Goal: Complete application form

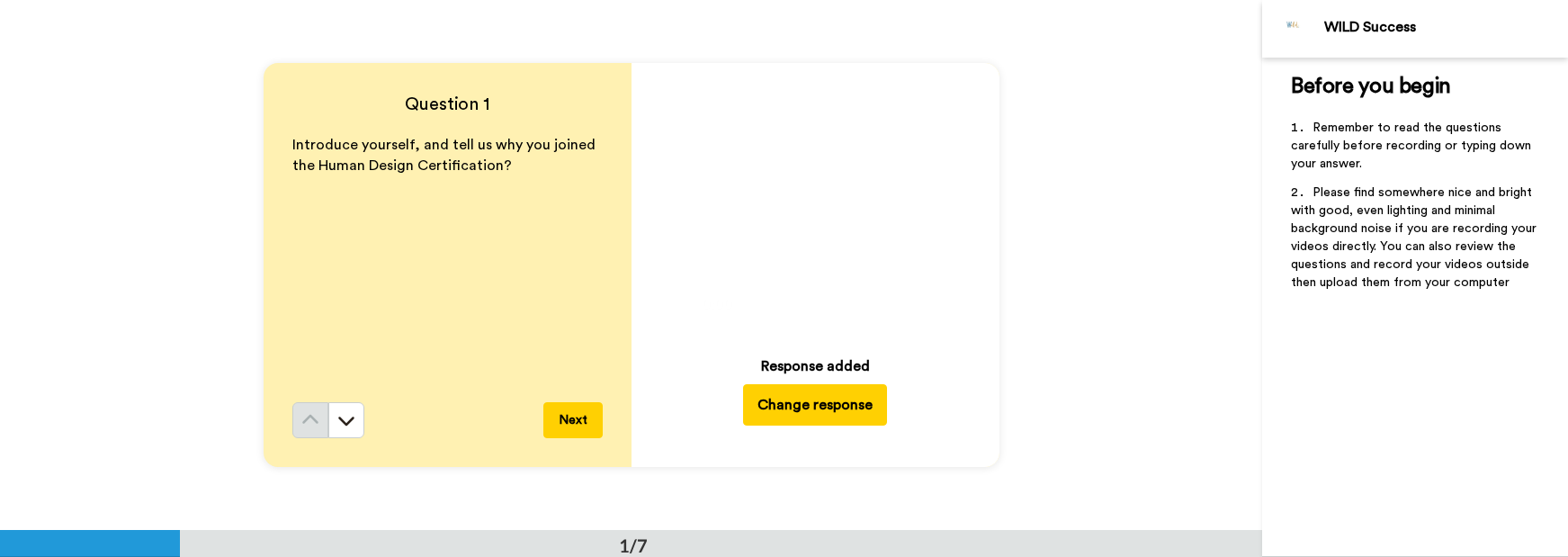
click at [792, 411] on button "Change response" at bounding box center [814, 405] width 144 height 41
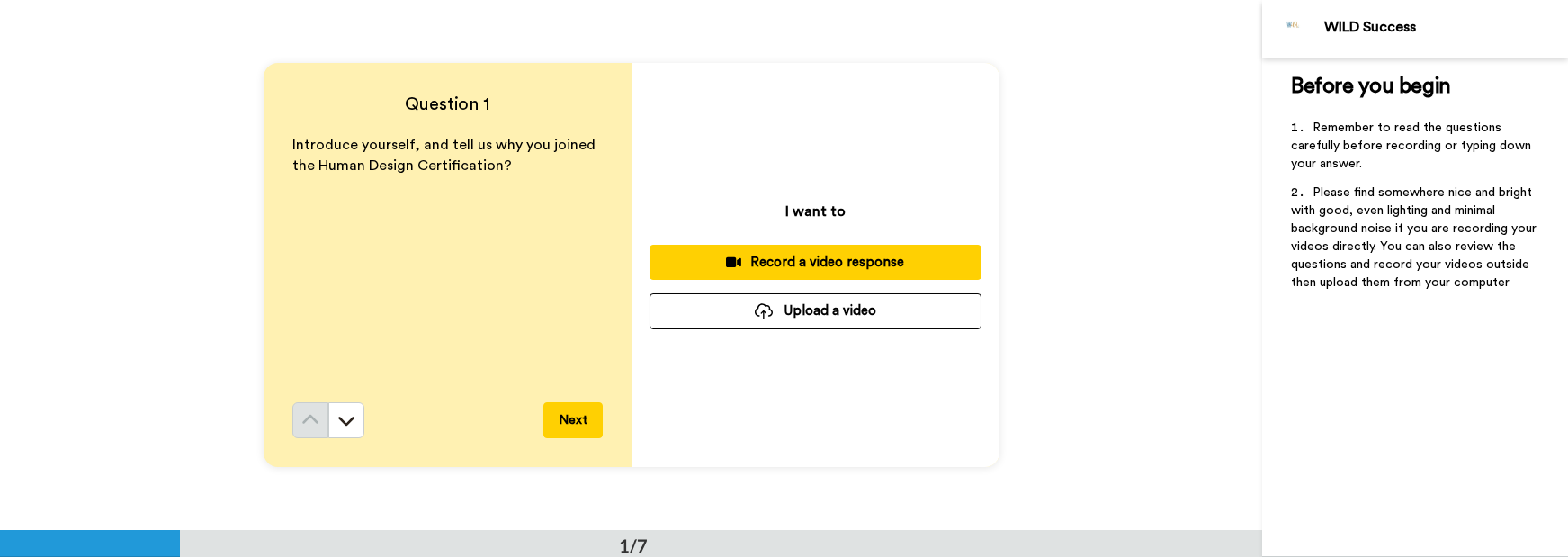
click at [833, 262] on div "Record a video response" at bounding box center [815, 262] width 303 height 19
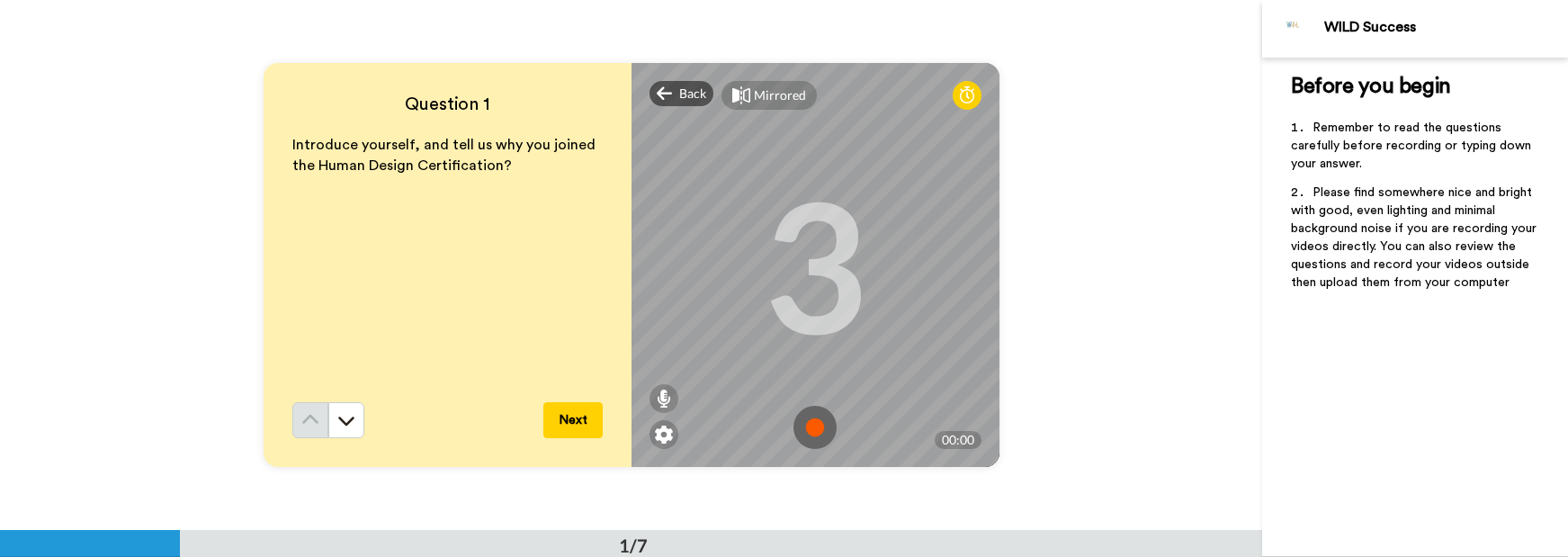
click at [810, 429] on img at bounding box center [815, 428] width 43 height 43
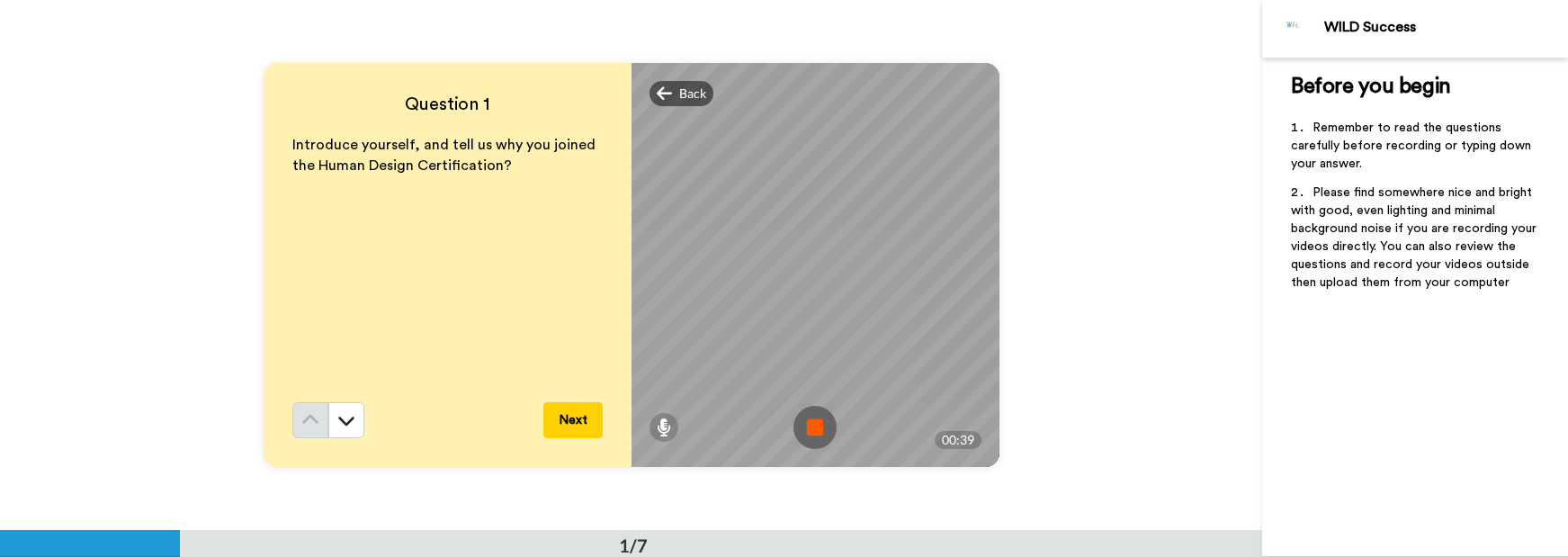
click at [812, 427] on img at bounding box center [815, 428] width 43 height 43
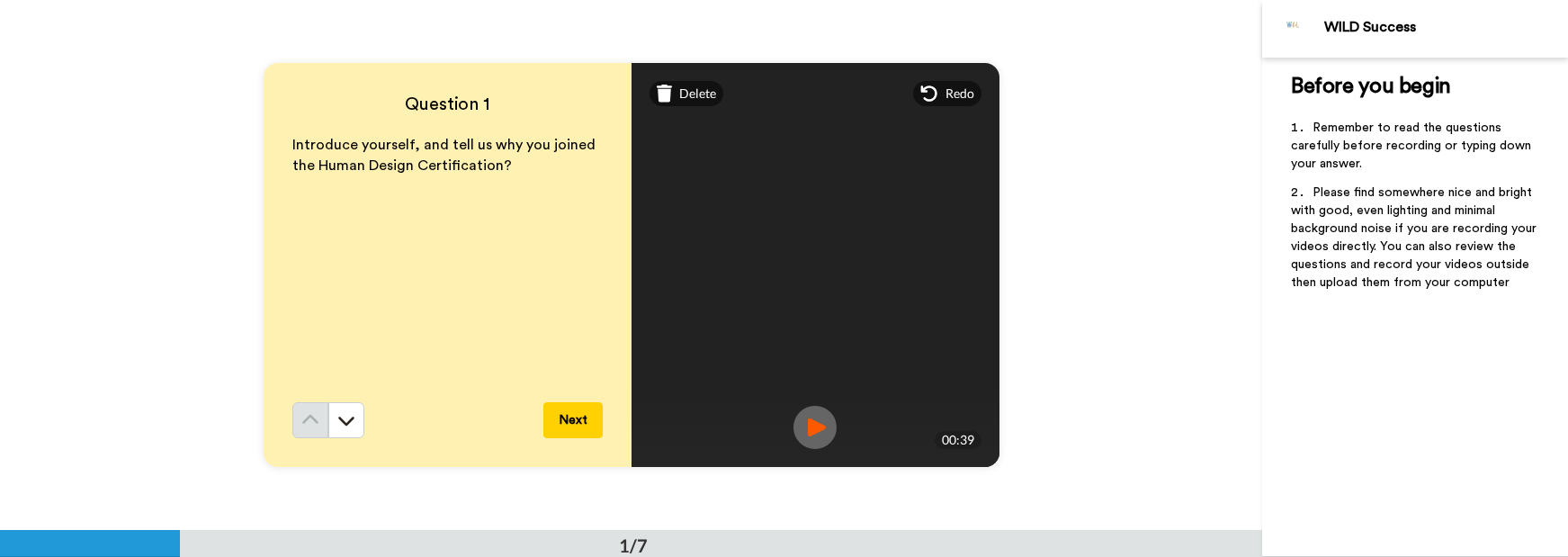
click at [811, 425] on img at bounding box center [815, 428] width 43 height 43
click at [680, 90] on span "Delete" at bounding box center [698, 94] width 37 height 18
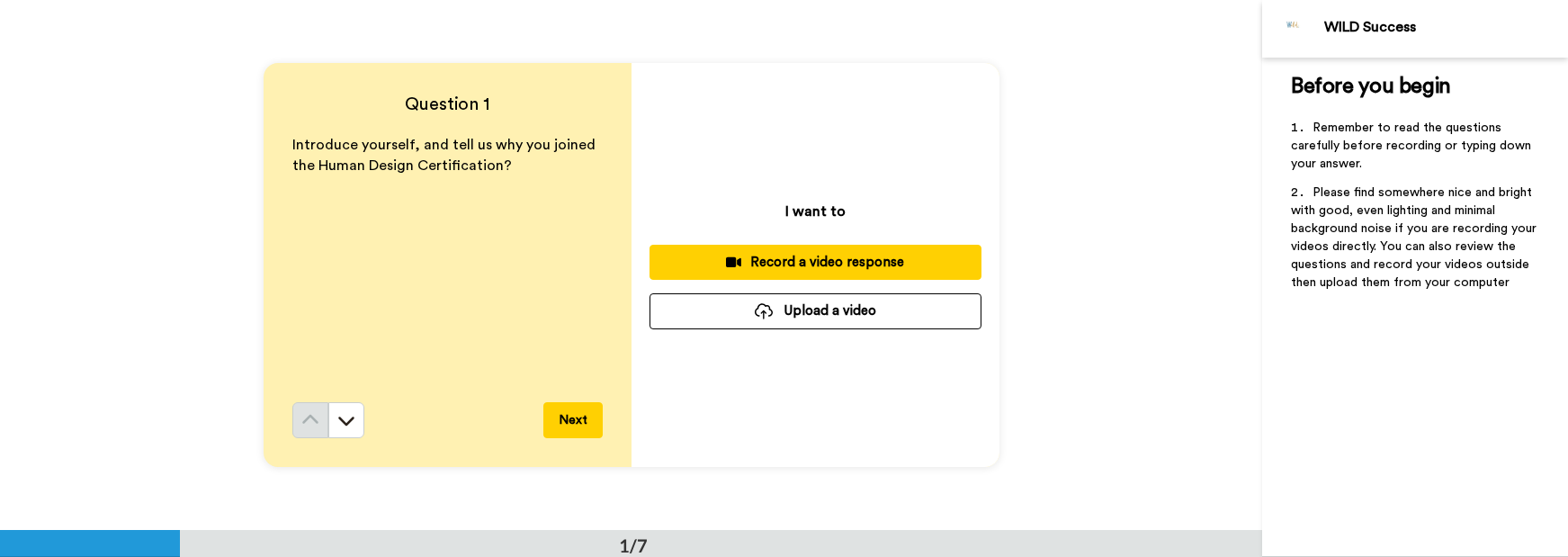
click at [782, 259] on div "Record a video response" at bounding box center [815, 262] width 303 height 19
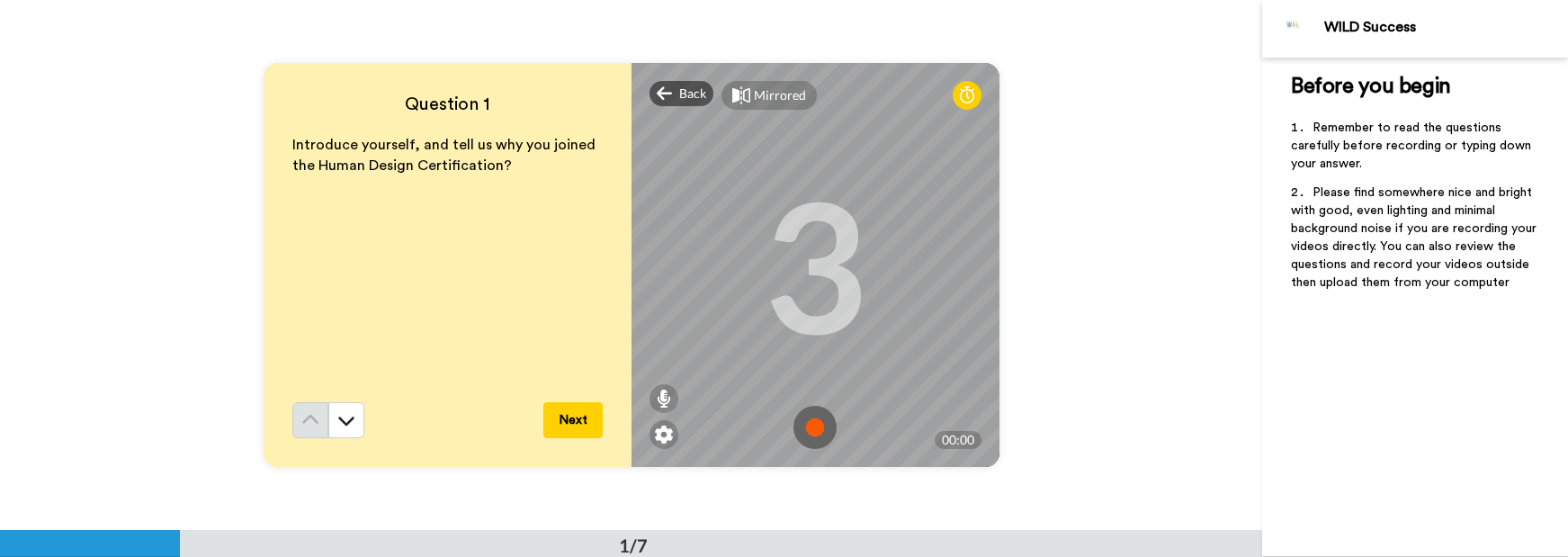
click at [810, 429] on img at bounding box center [815, 428] width 43 height 43
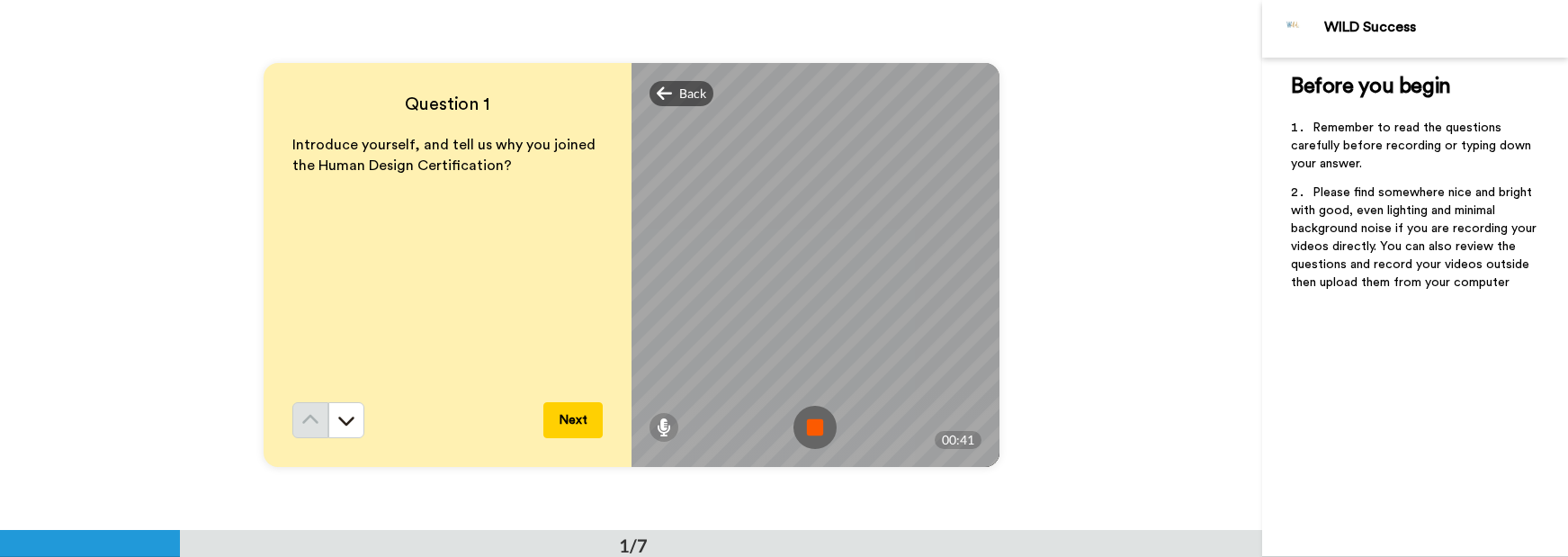
click at [814, 422] on img at bounding box center [815, 428] width 43 height 43
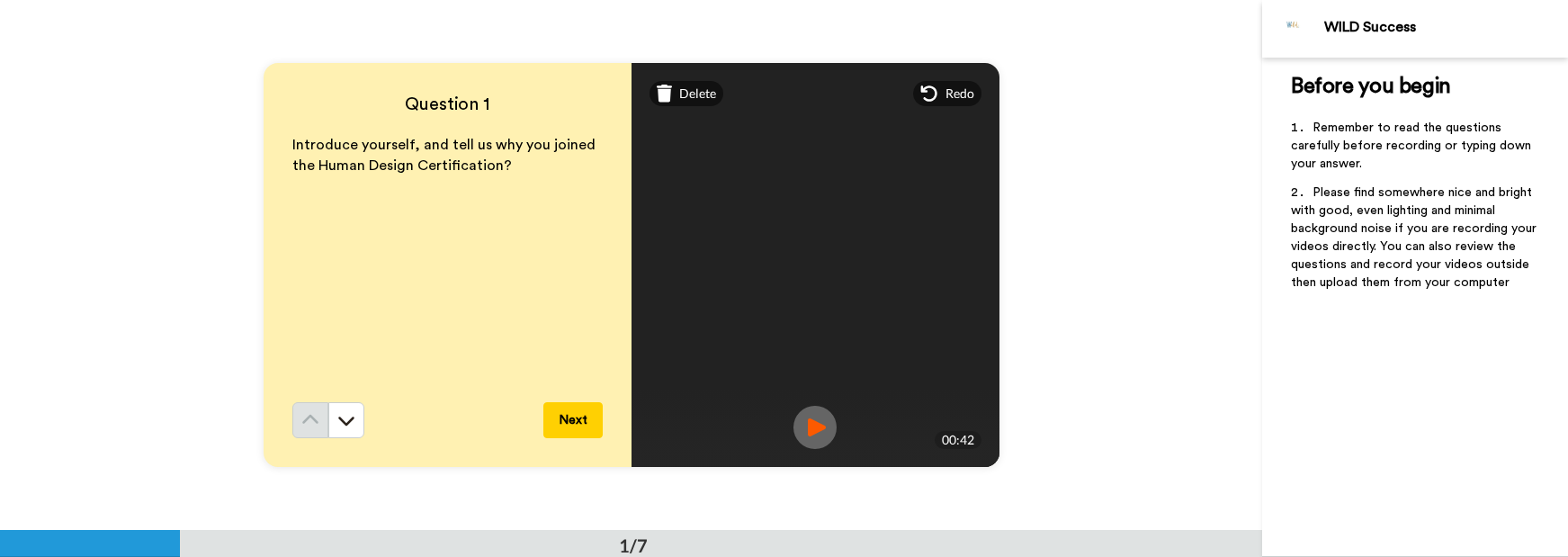
click at [803, 423] on img at bounding box center [815, 428] width 43 height 43
click at [561, 420] on button "Next" at bounding box center [572, 420] width 60 height 36
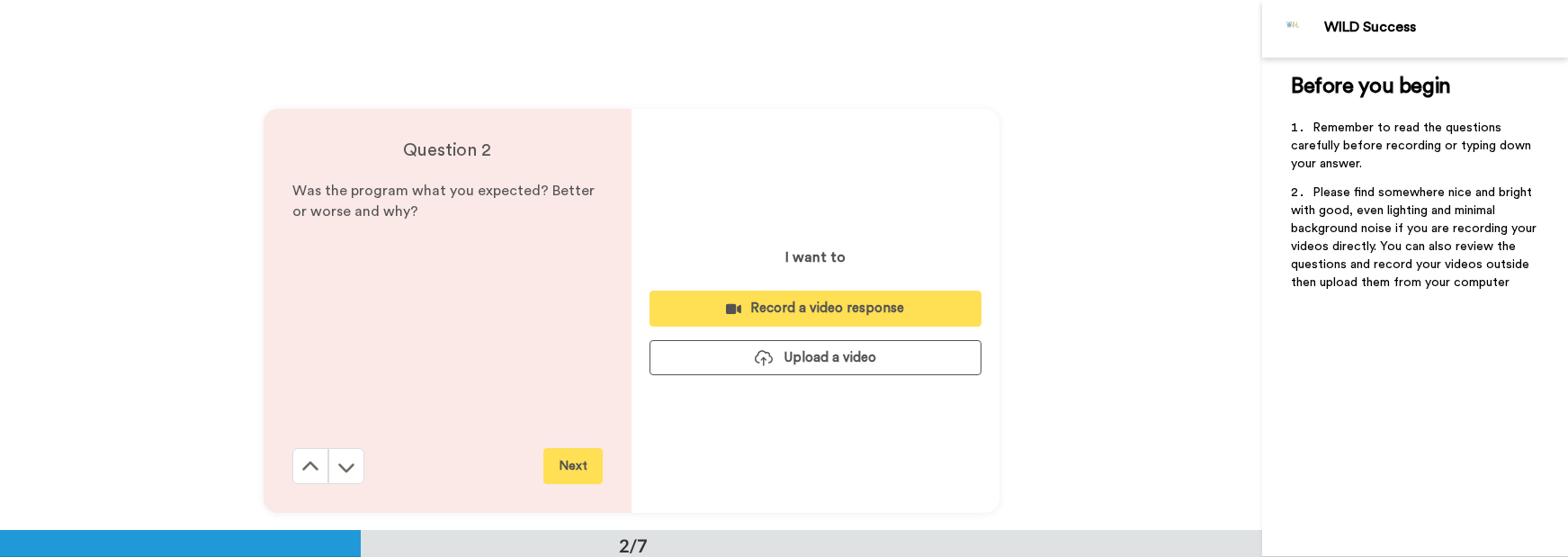
scroll to position [530, 0]
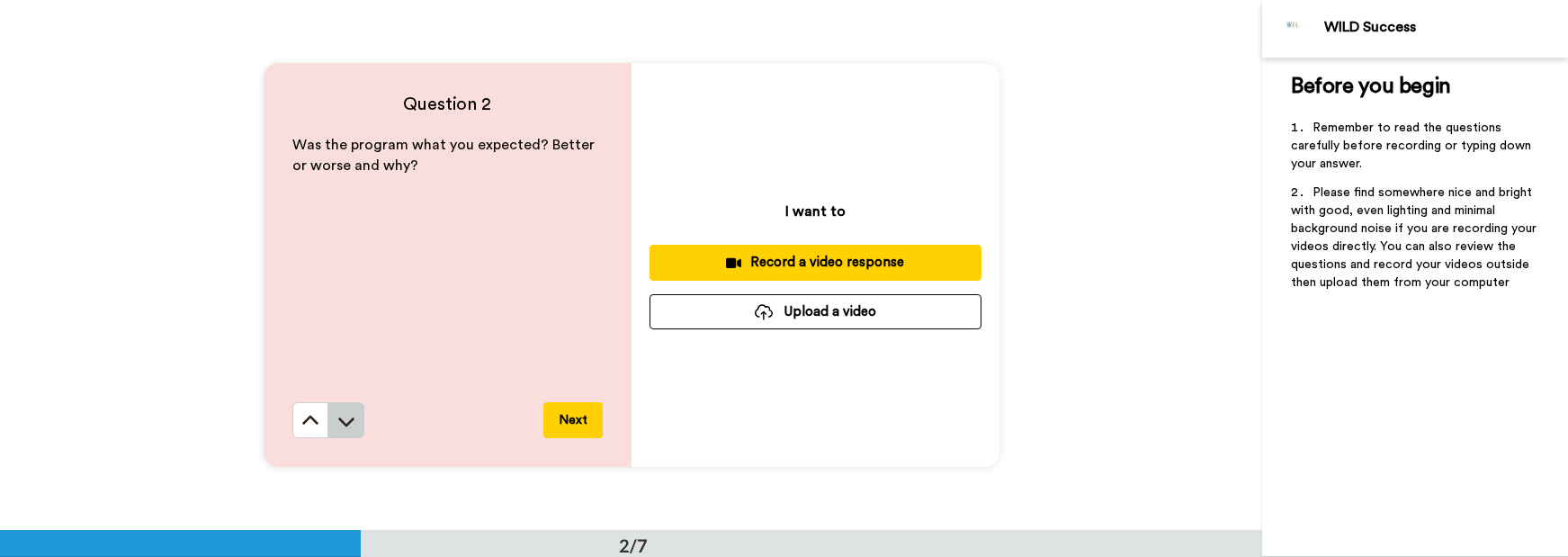
click at [338, 419] on icon at bounding box center [347, 421] width 18 height 18
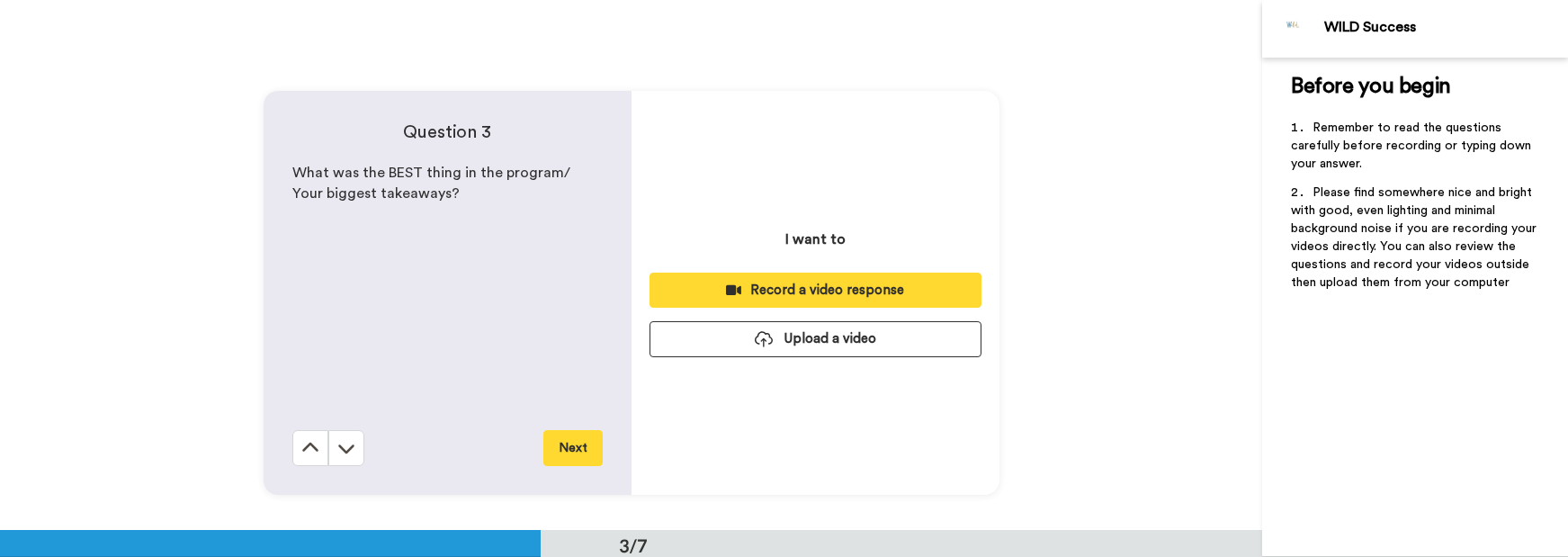
scroll to position [1060, 0]
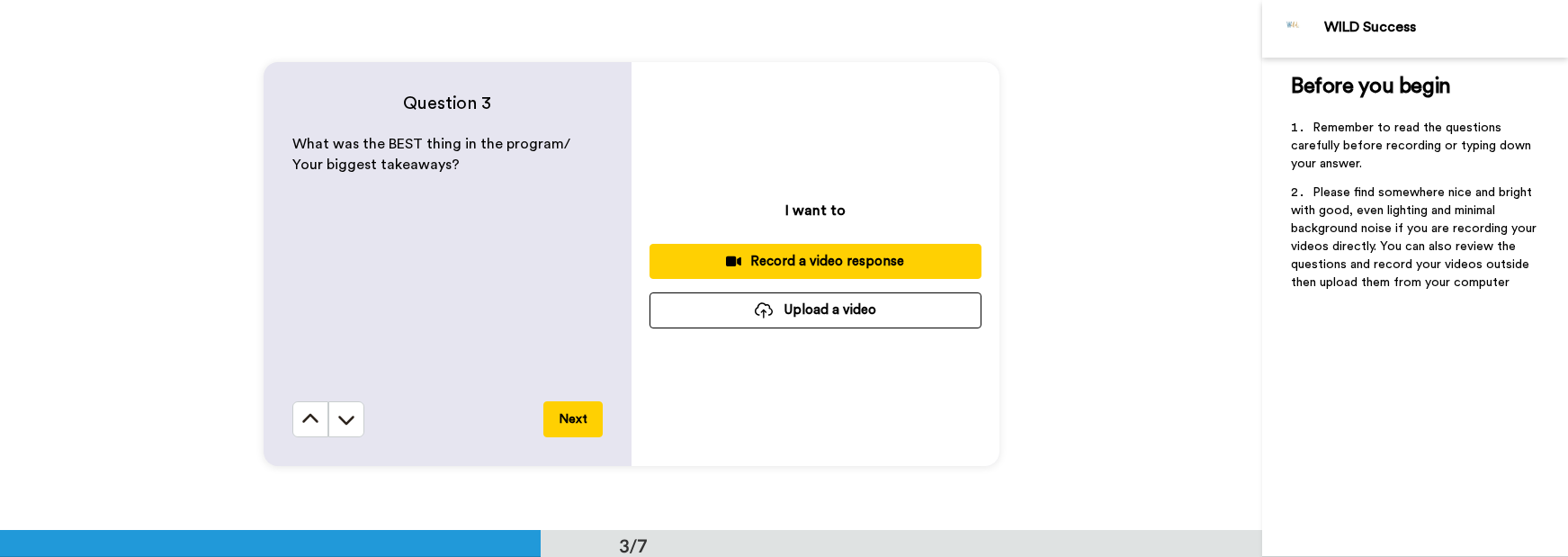
click at [338, 419] on icon at bounding box center [346, 421] width 17 height 9
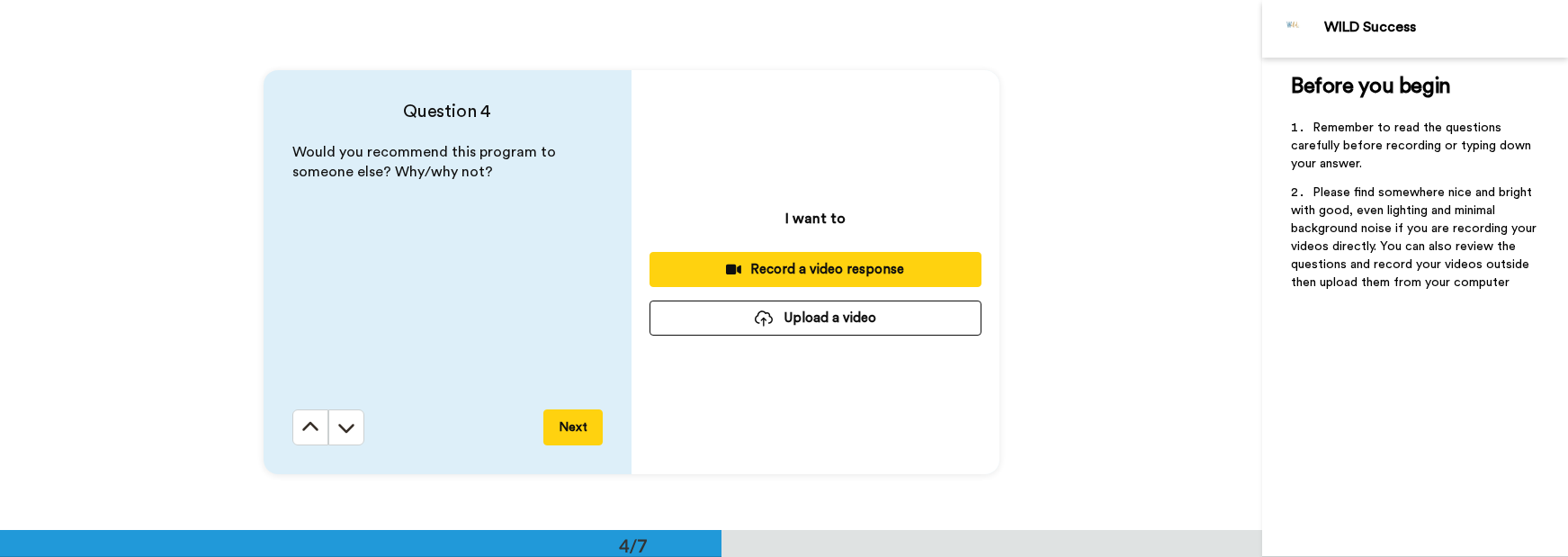
scroll to position [1590, 0]
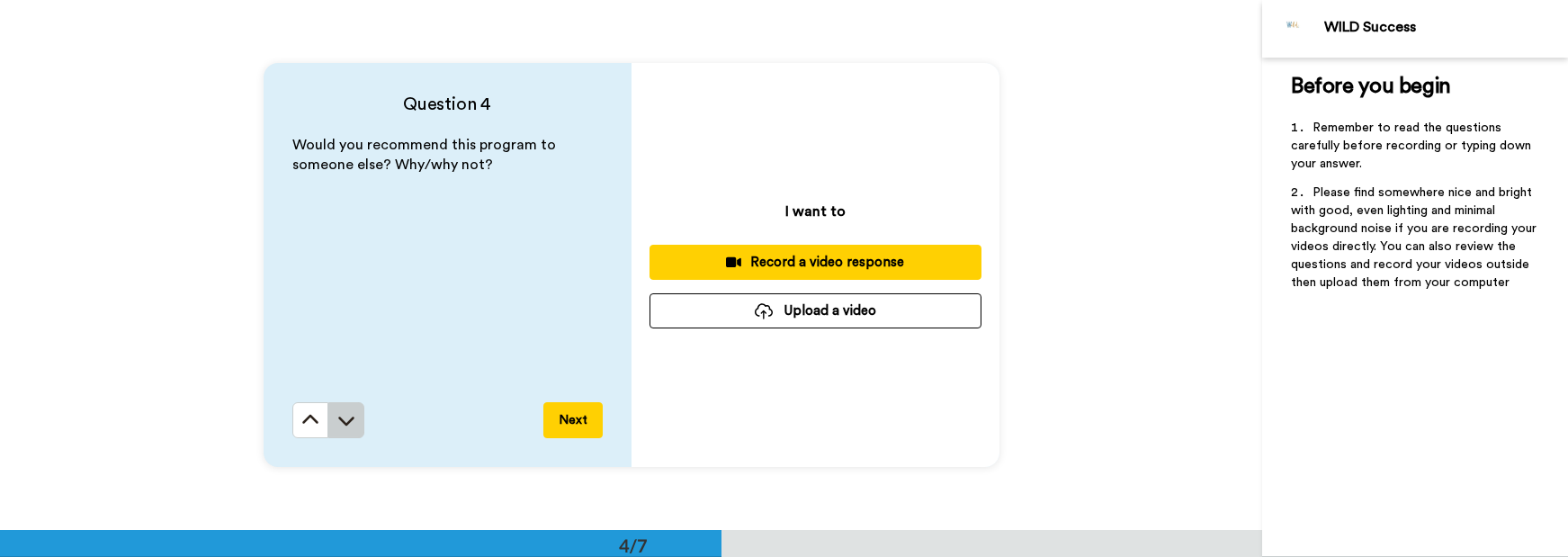
click at [338, 420] on icon at bounding box center [346, 421] width 17 height 9
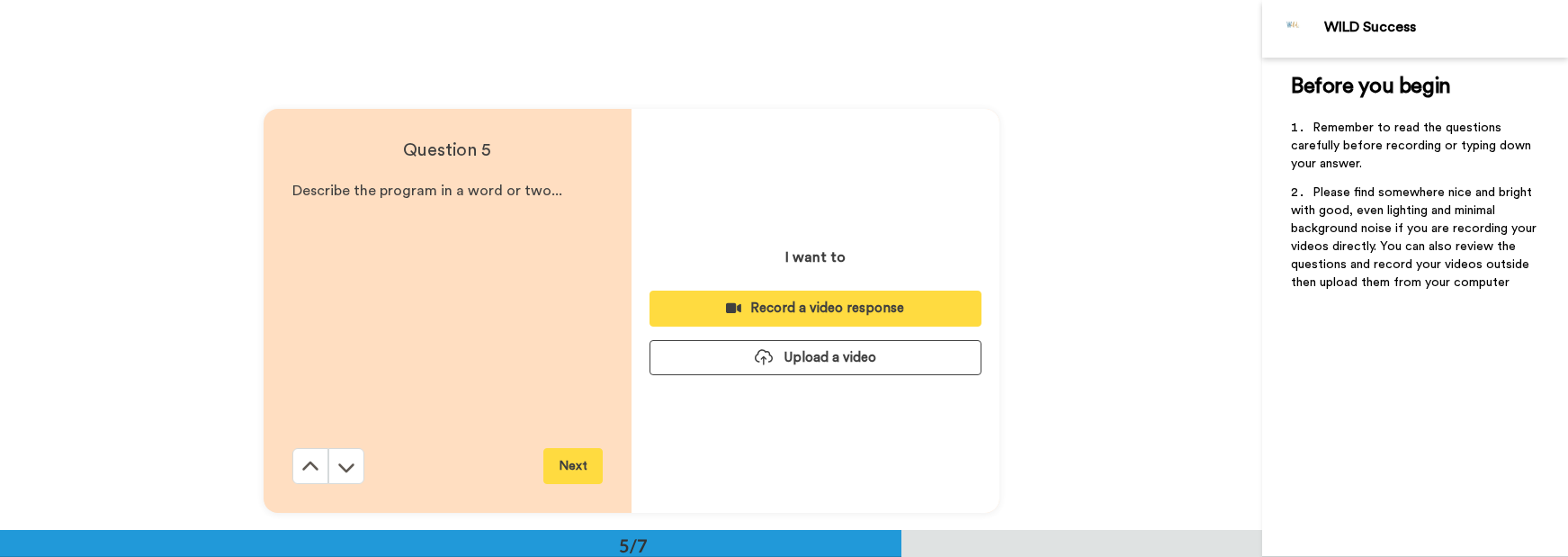
scroll to position [2121, 0]
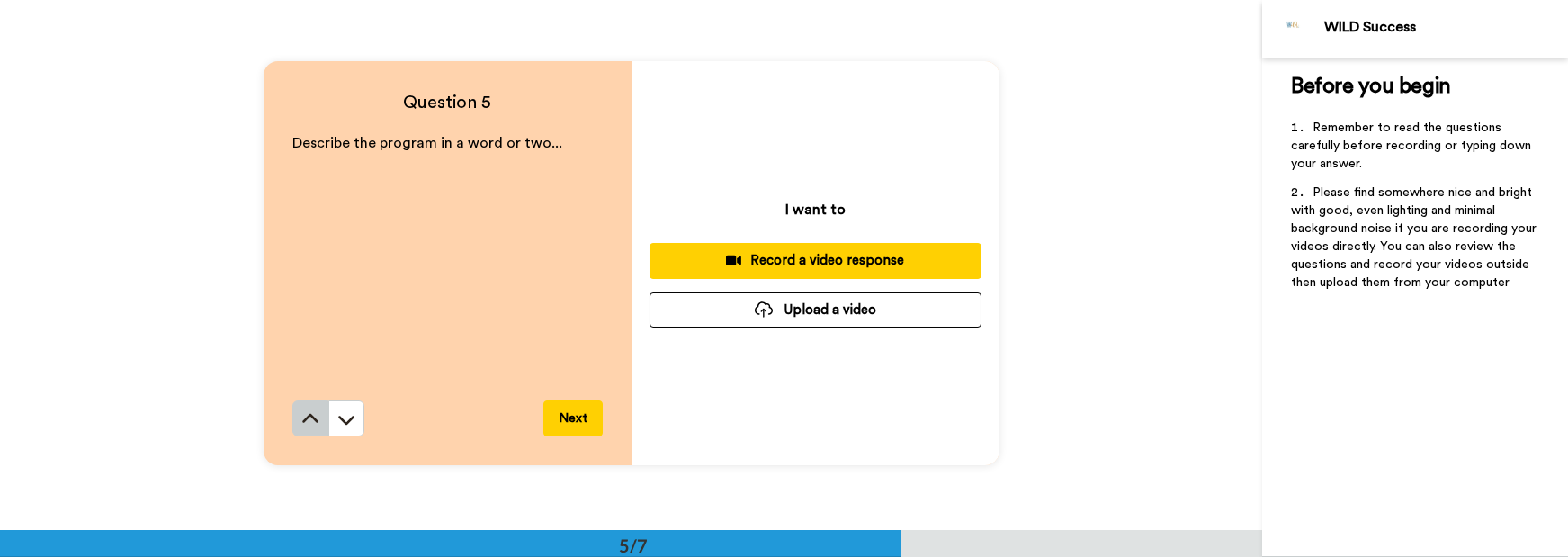
click at [303, 418] on icon at bounding box center [310, 417] width 17 height 9
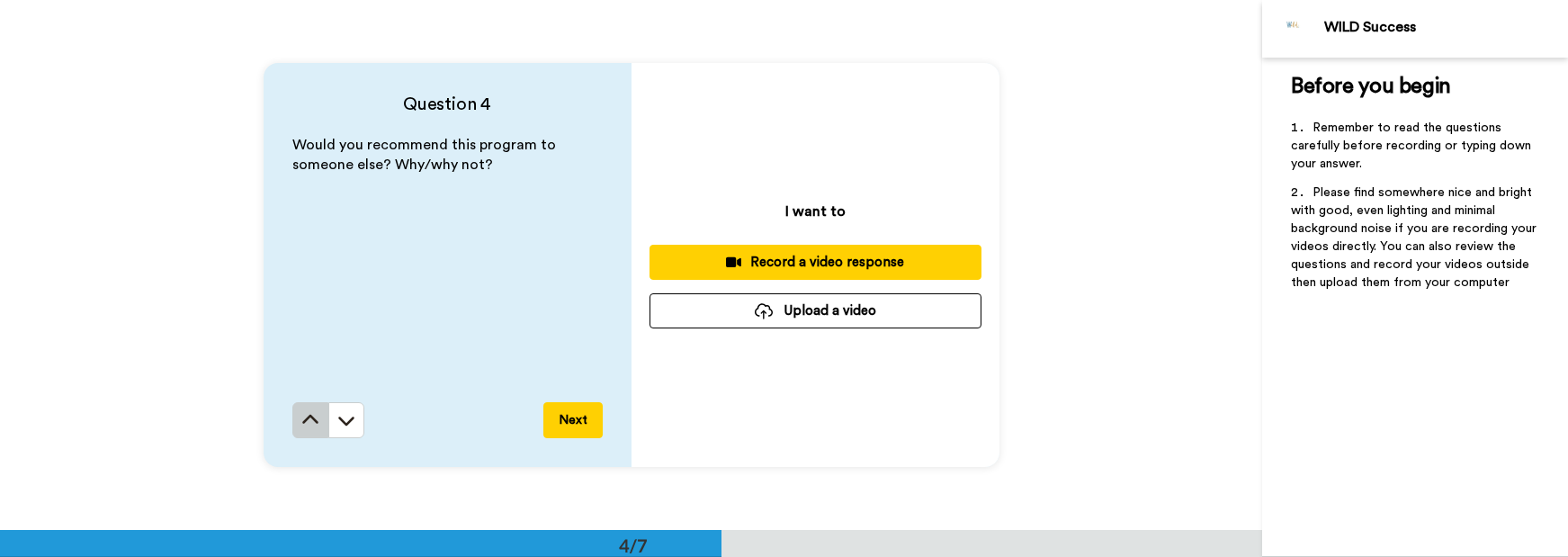
click at [307, 419] on icon at bounding box center [310, 420] width 18 height 18
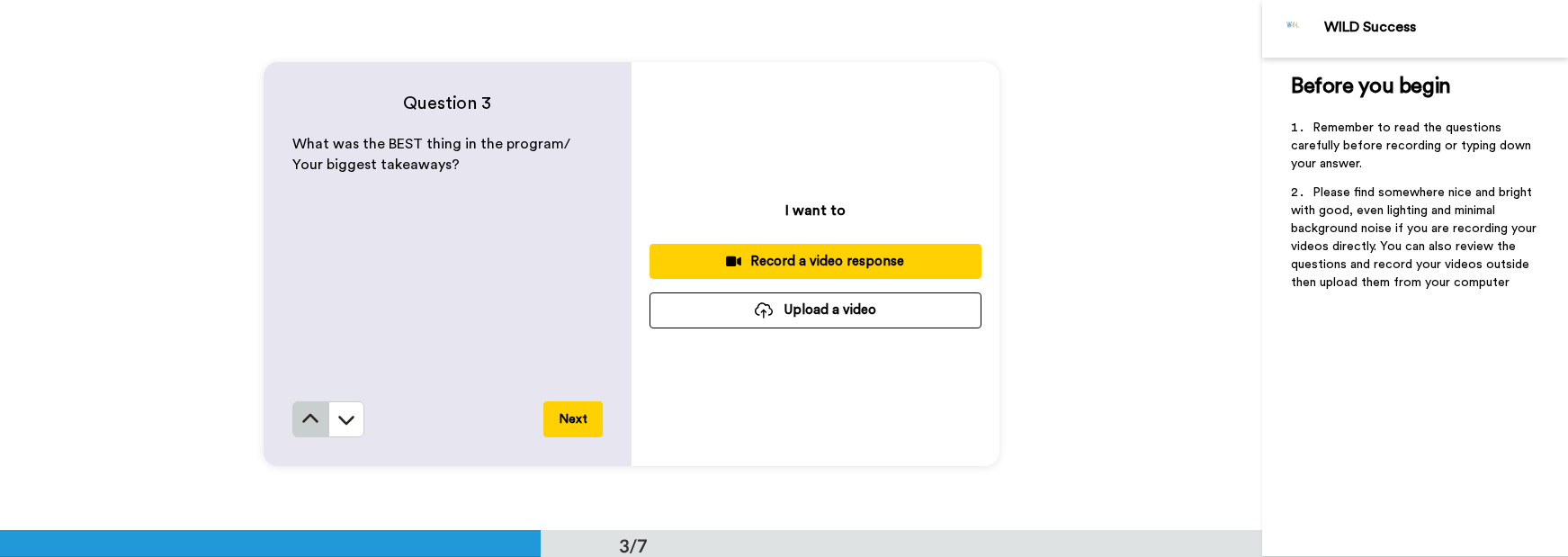
click at [308, 418] on icon at bounding box center [310, 418] width 17 height 9
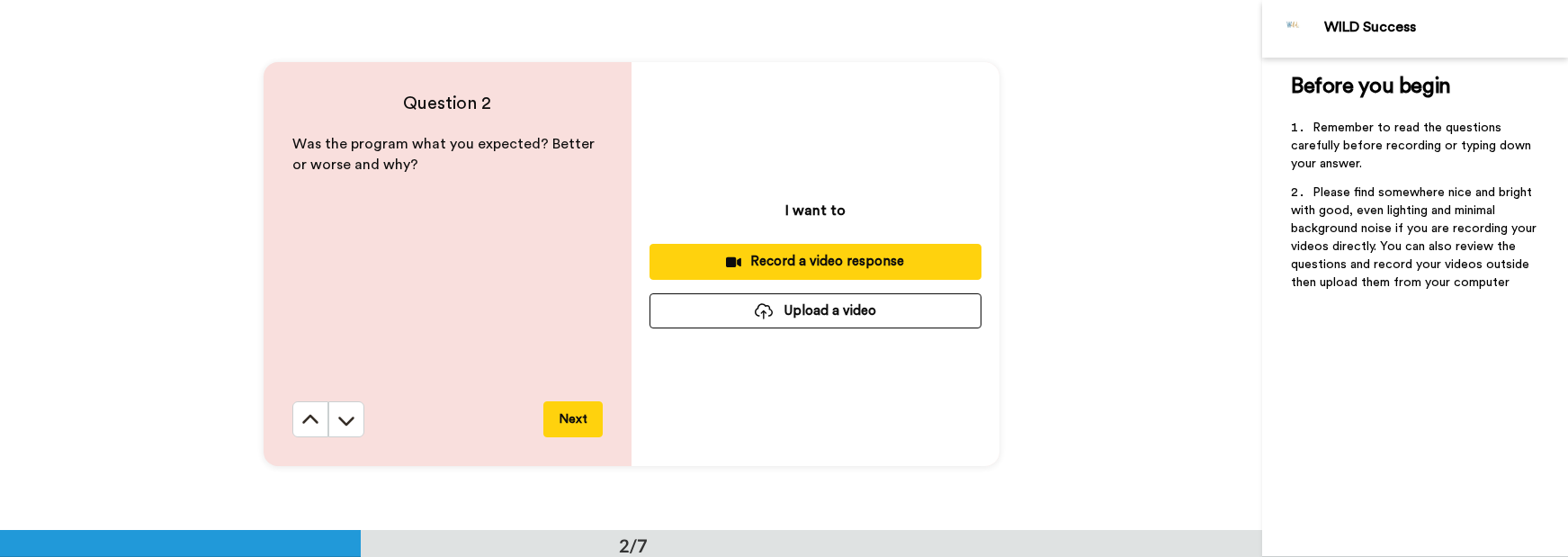
scroll to position [530, 0]
click at [816, 265] on div "Record a video response" at bounding box center [815, 262] width 303 height 19
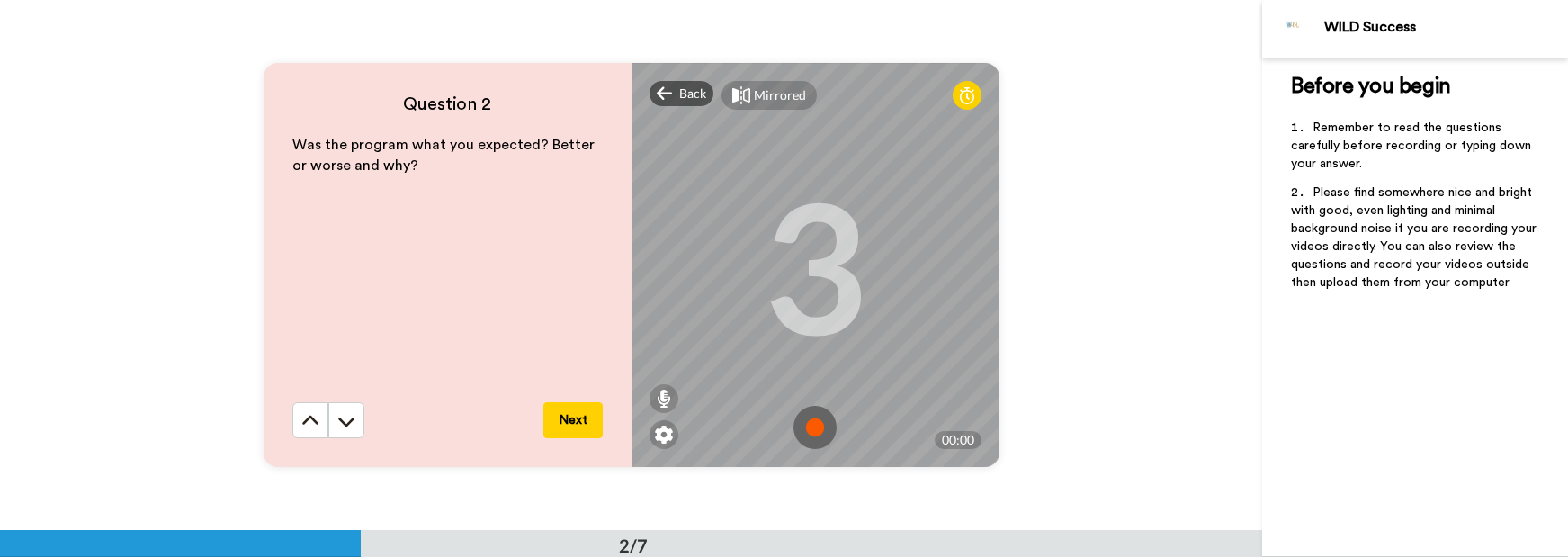
click at [811, 427] on img at bounding box center [815, 428] width 43 height 43
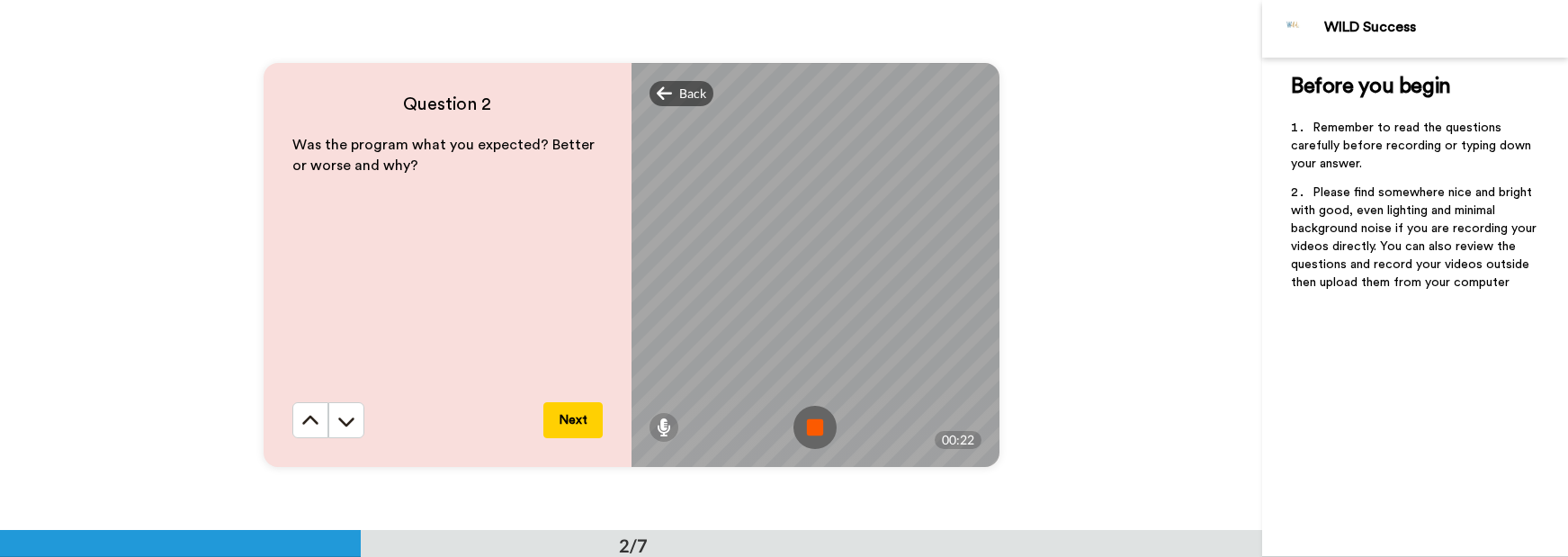
click at [812, 427] on img at bounding box center [815, 428] width 43 height 43
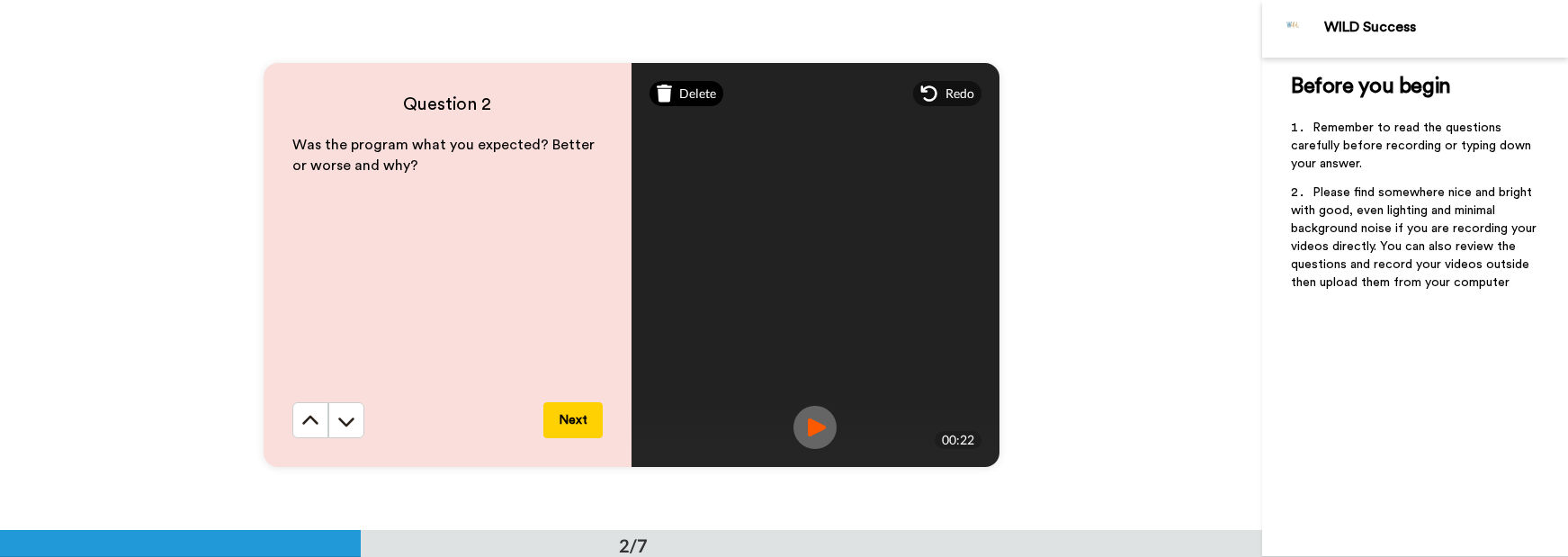
click at [687, 98] on span "Delete" at bounding box center [698, 94] width 37 height 18
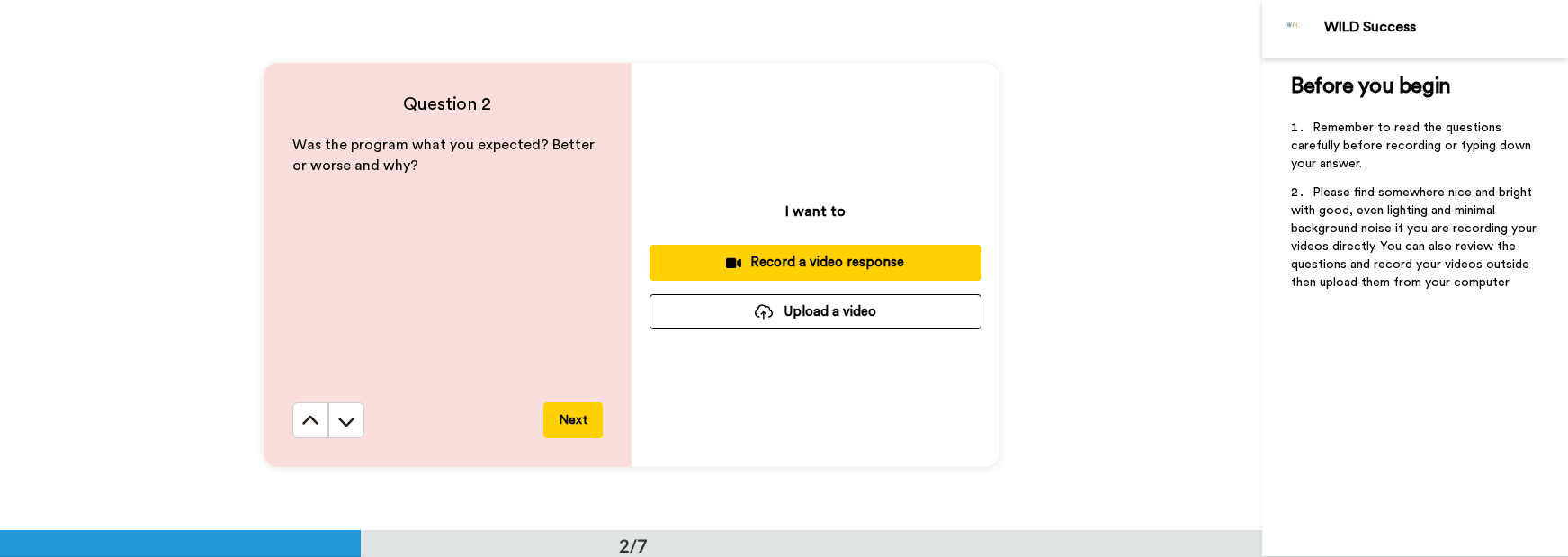
click at [786, 266] on div "Record a video response" at bounding box center [815, 262] width 303 height 19
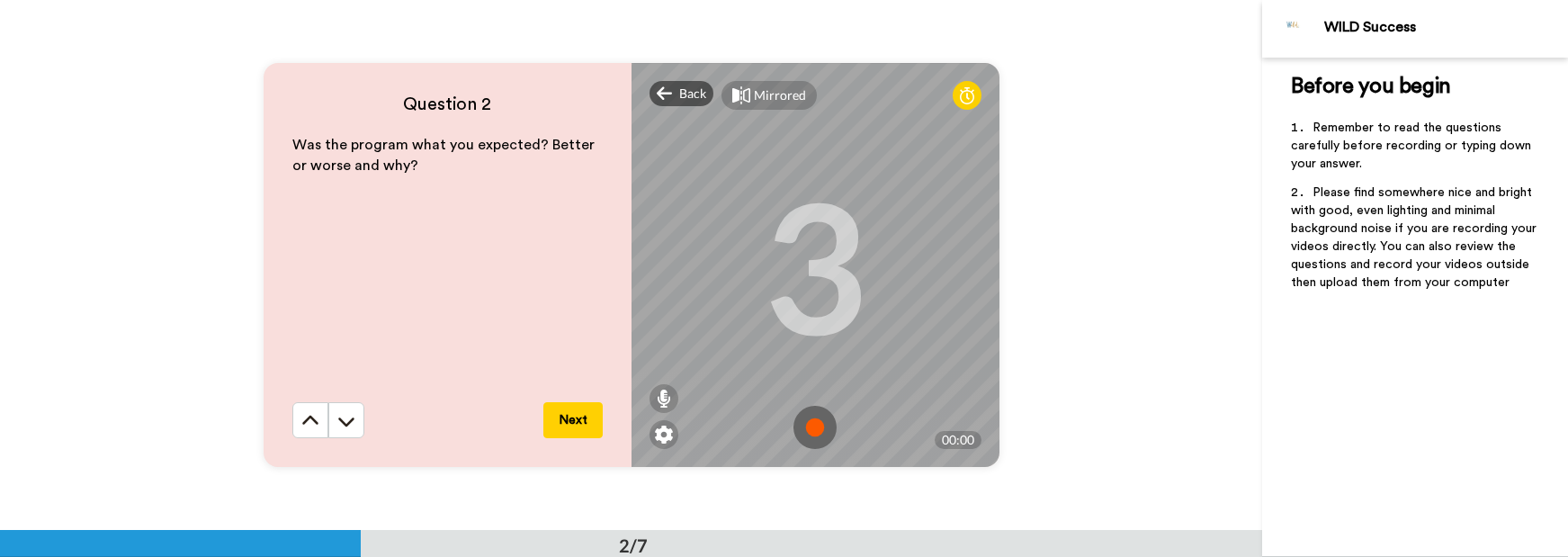
click at [807, 429] on img at bounding box center [815, 428] width 43 height 43
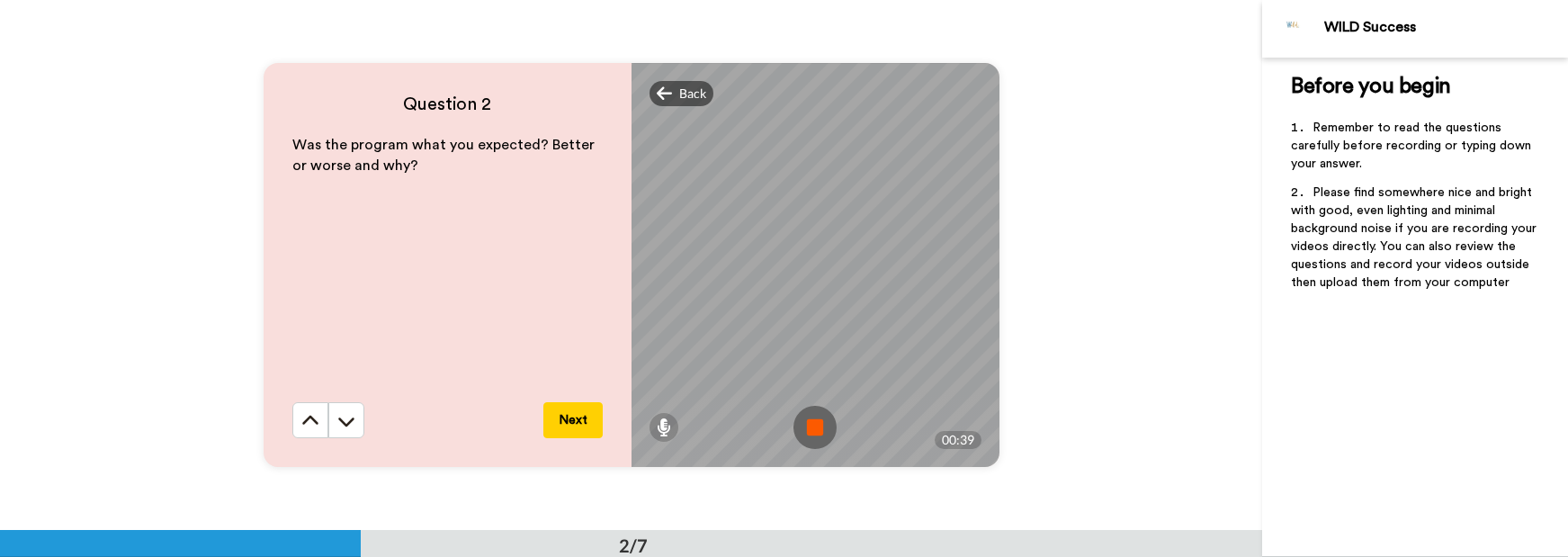
click at [807, 429] on img at bounding box center [815, 428] width 43 height 43
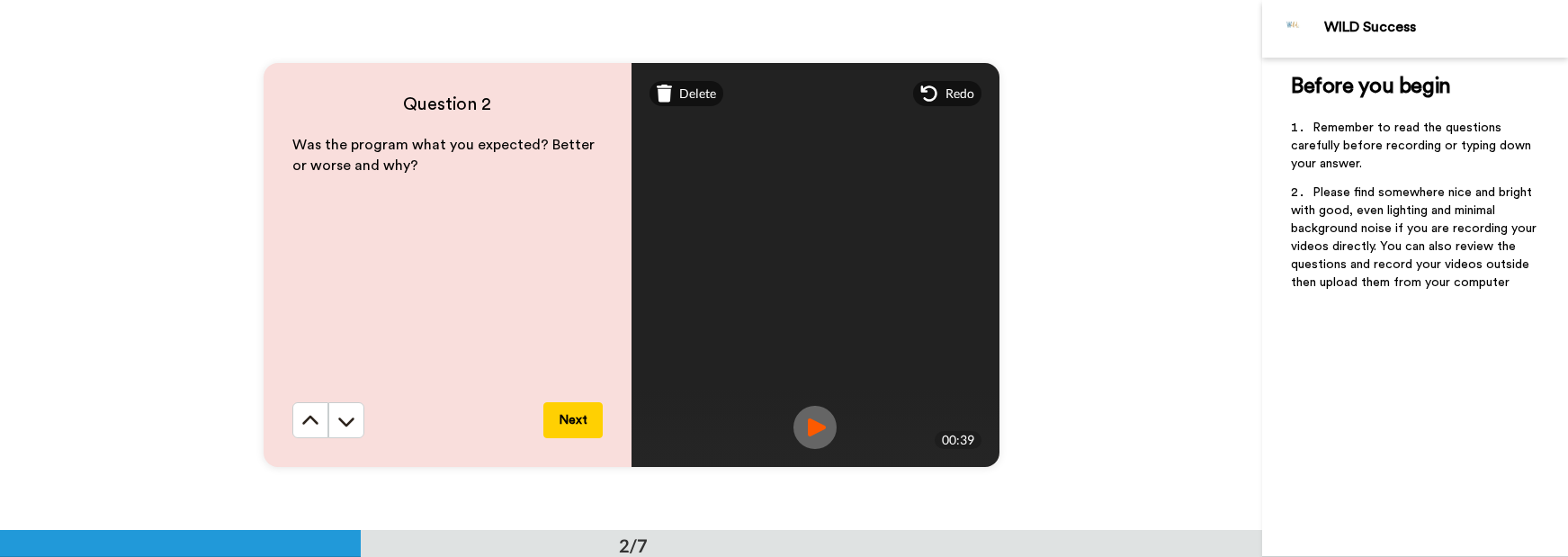
click at [810, 425] on img at bounding box center [815, 428] width 43 height 43
click at [571, 426] on button "Next" at bounding box center [572, 420] width 60 height 36
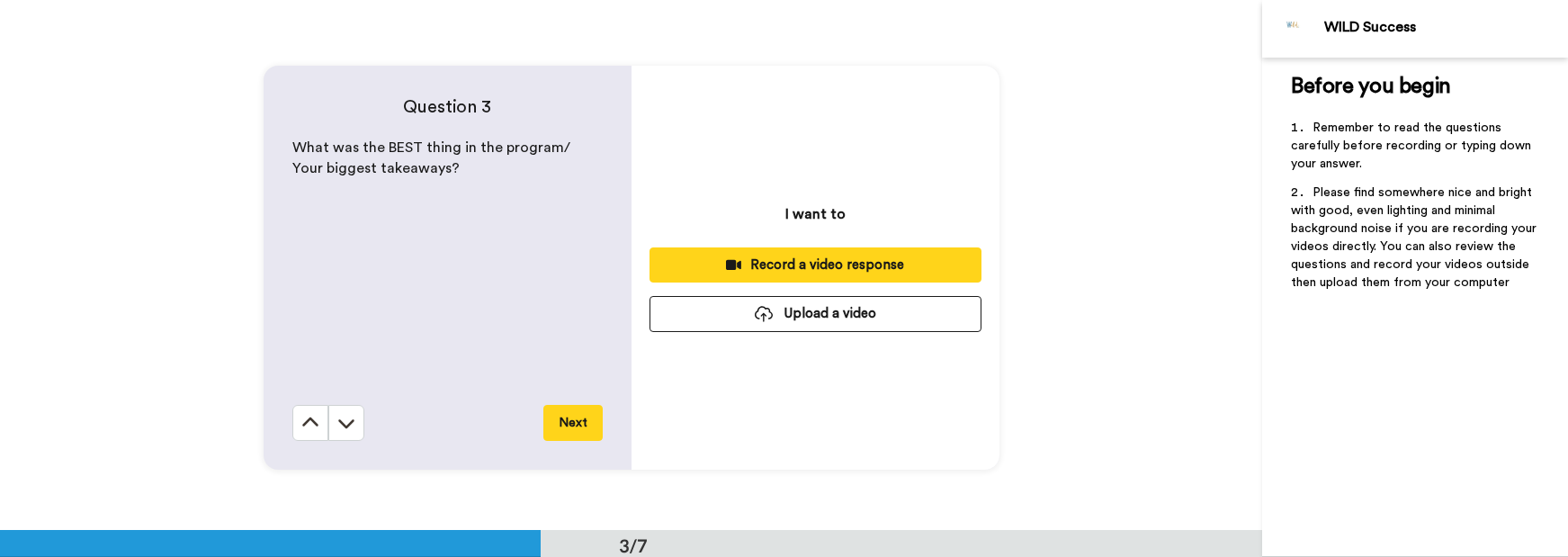
scroll to position [1060, 0]
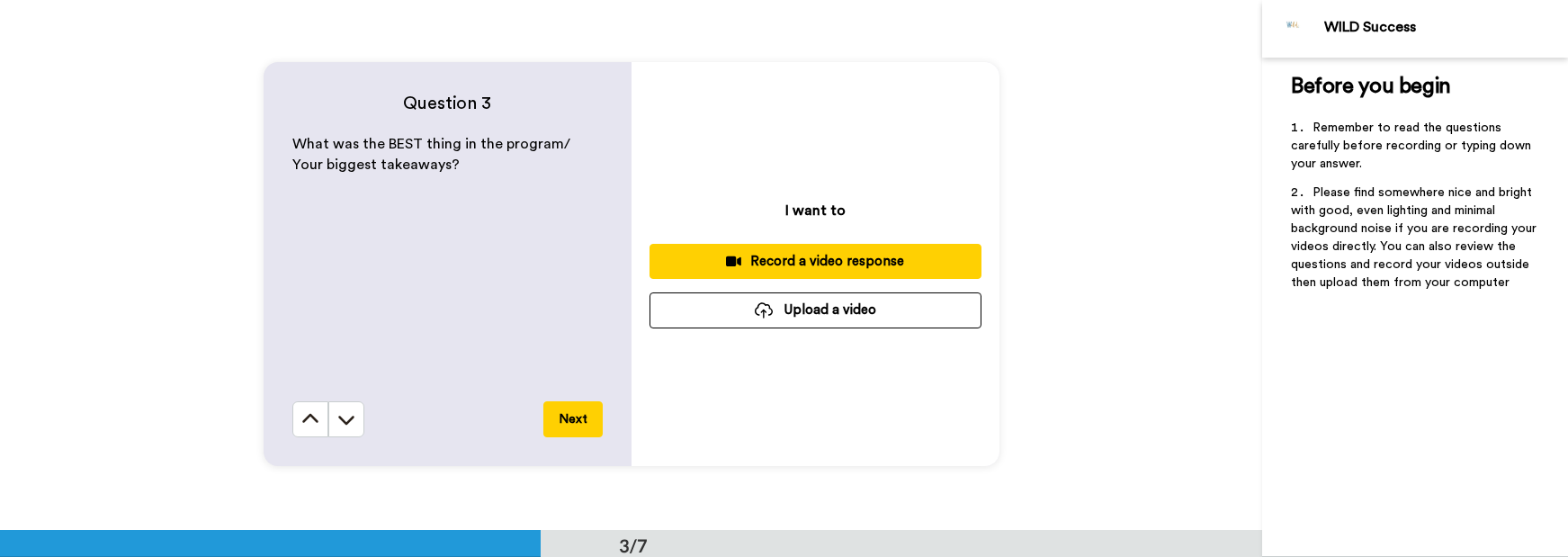
click at [799, 263] on div "Record a video response" at bounding box center [815, 261] width 303 height 19
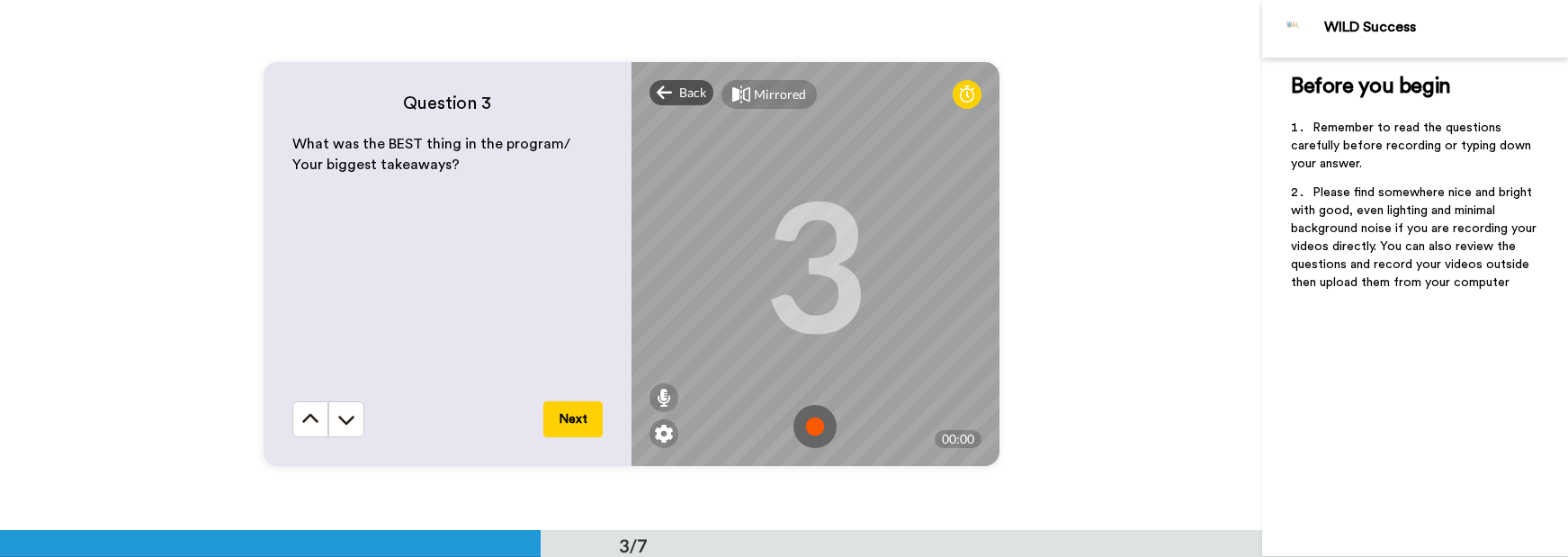
click at [807, 425] on img at bounding box center [815, 427] width 43 height 43
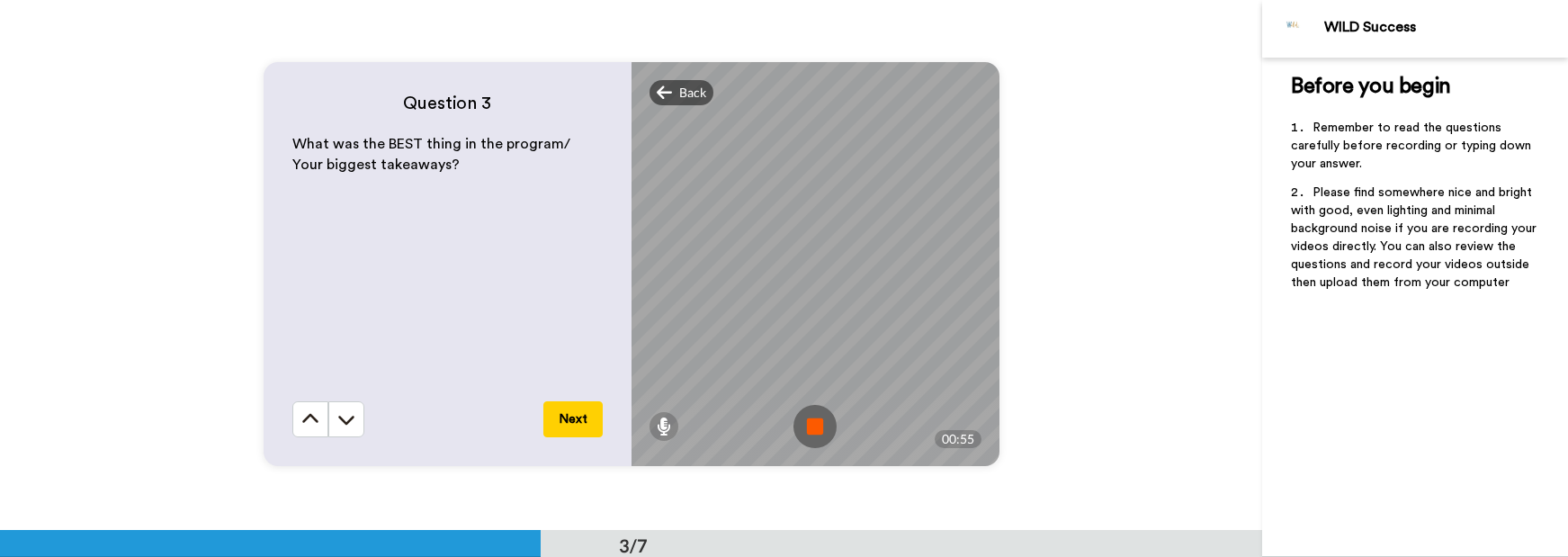
click at [816, 426] on img at bounding box center [815, 427] width 43 height 43
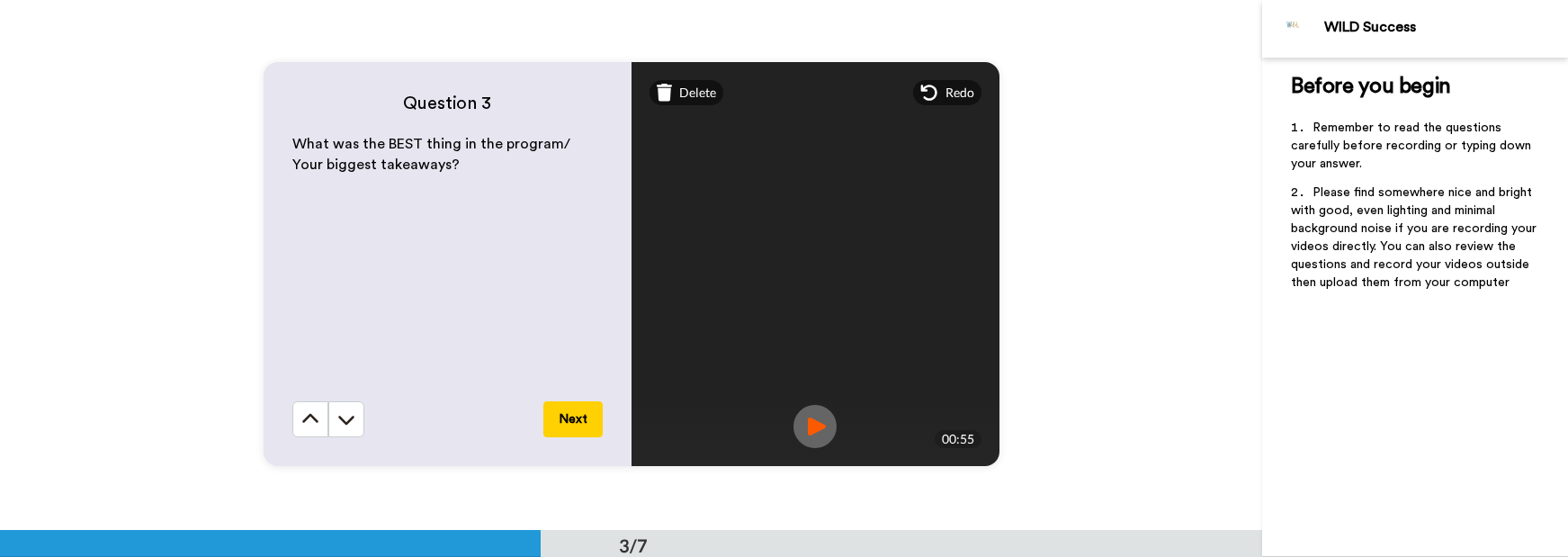
click at [805, 429] on img at bounding box center [815, 427] width 43 height 43
click at [568, 420] on button "Next" at bounding box center [572, 419] width 60 height 36
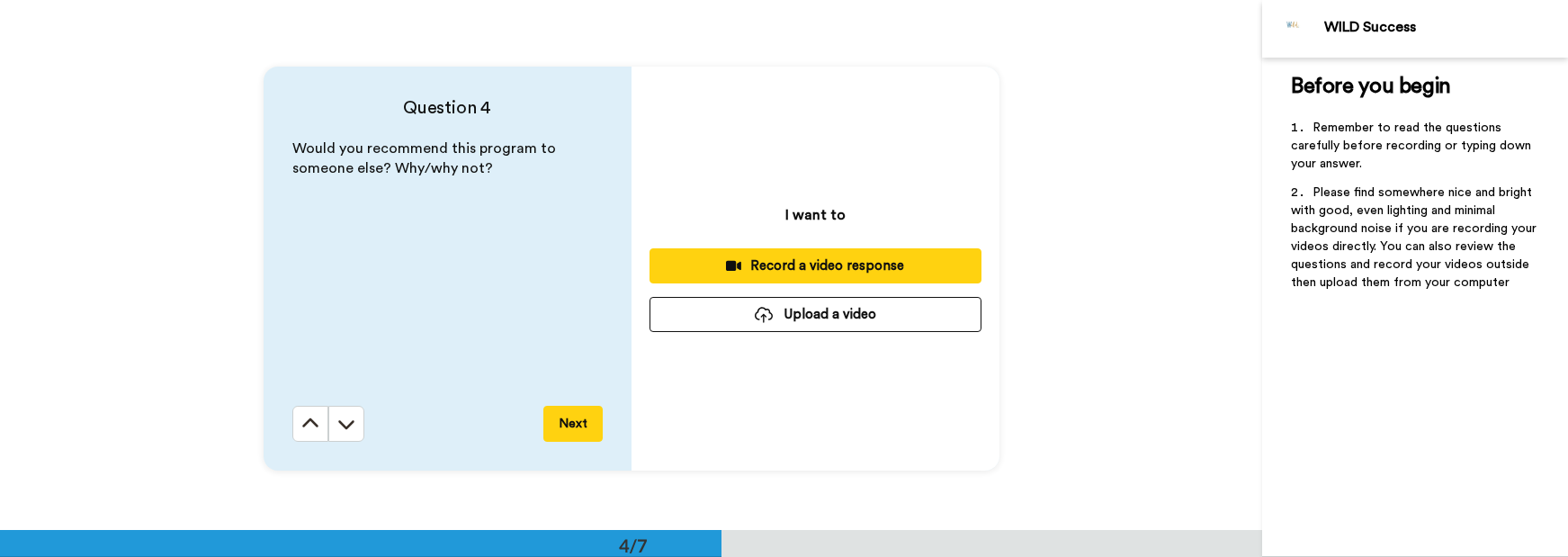
scroll to position [1590, 0]
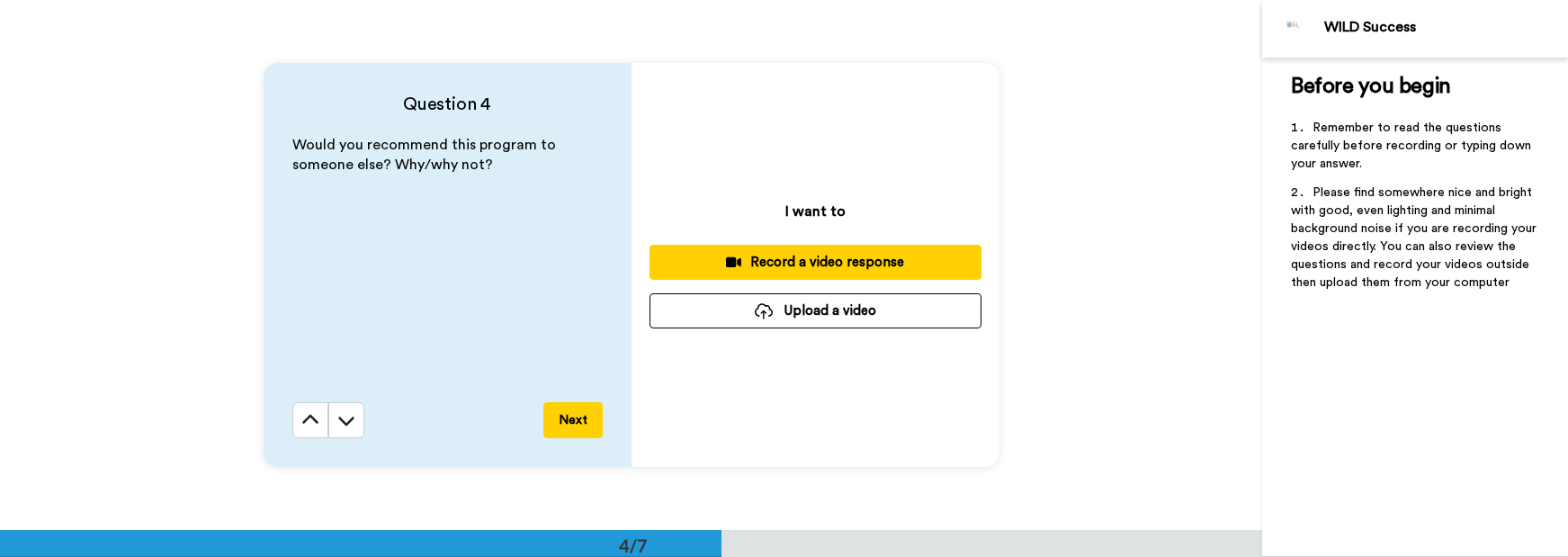
click at [798, 258] on div "Record a video response" at bounding box center [815, 262] width 303 height 19
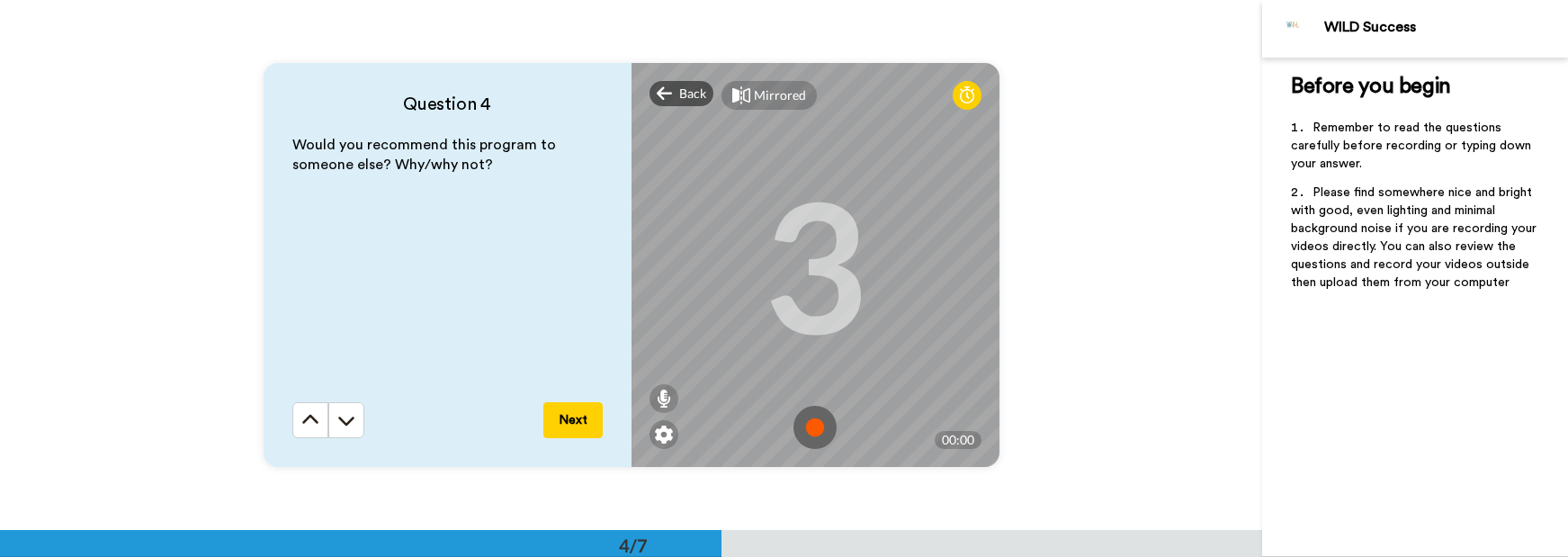
click at [814, 425] on img at bounding box center [815, 428] width 43 height 43
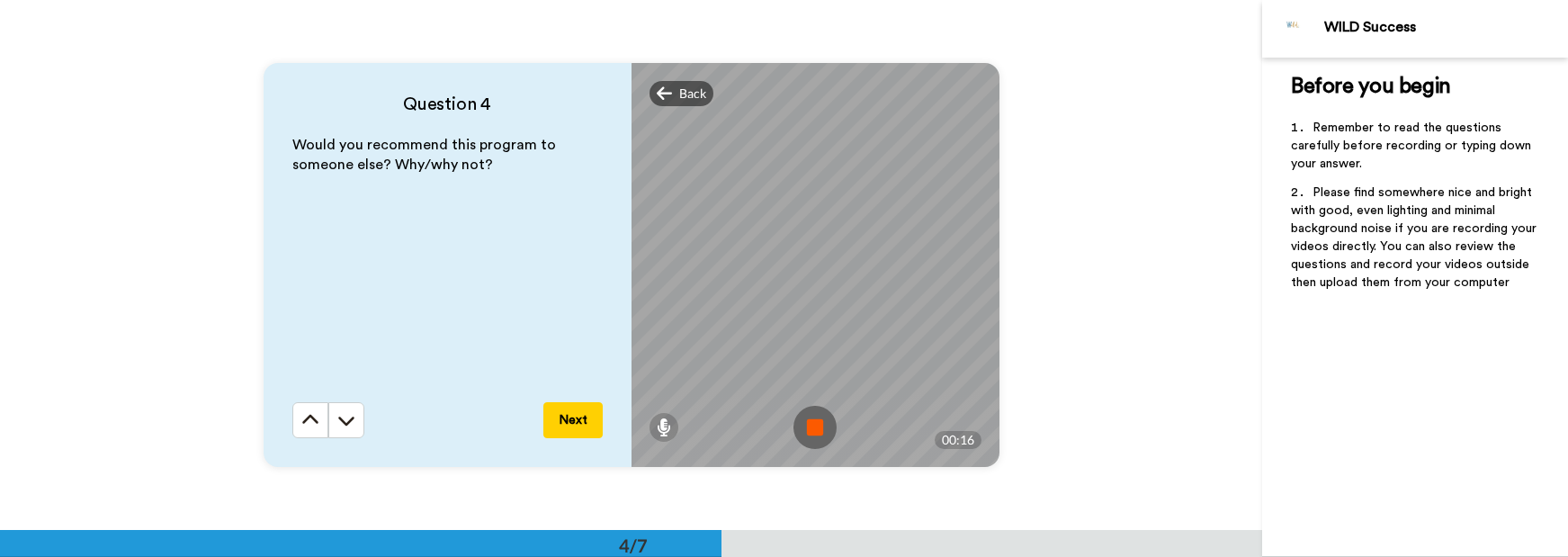
click at [818, 426] on img at bounding box center [815, 428] width 43 height 43
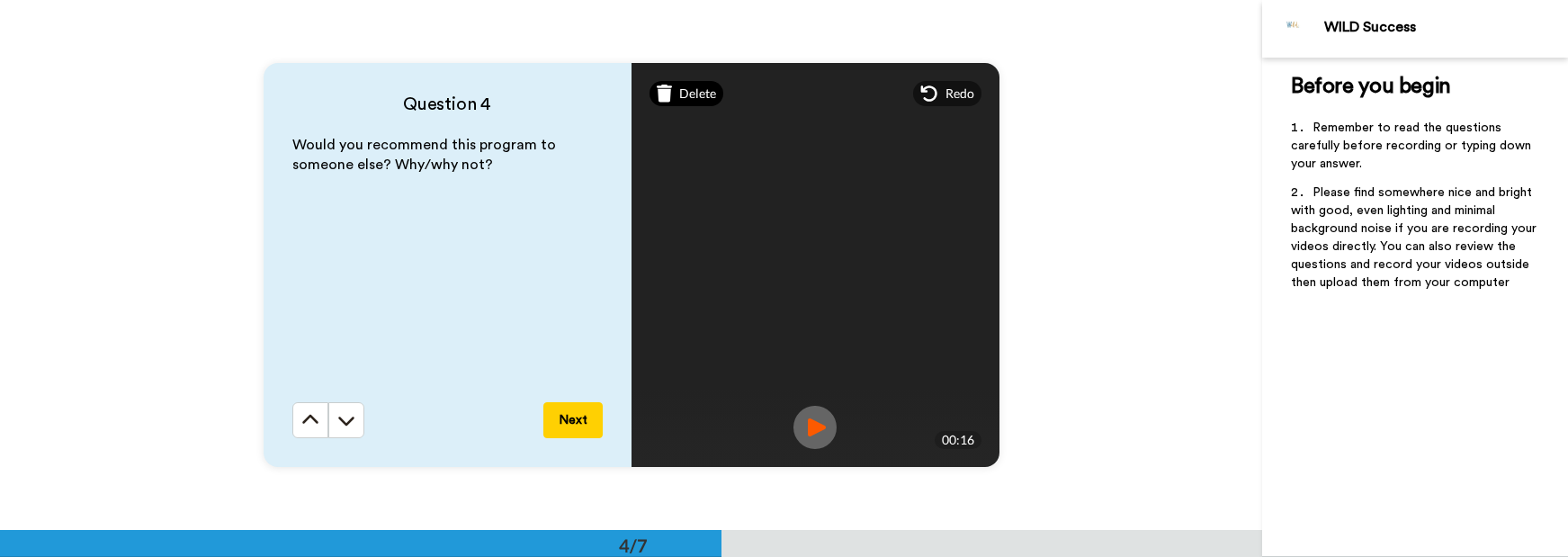
click at [686, 87] on span "Delete" at bounding box center [698, 94] width 37 height 18
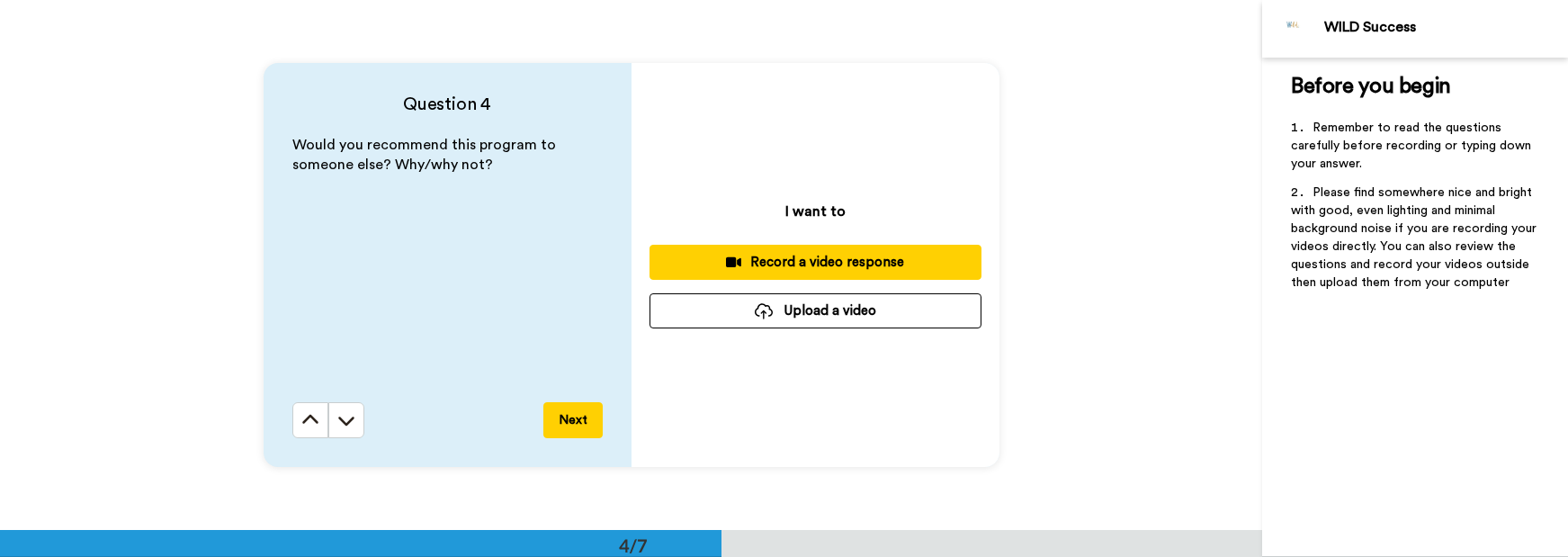
click at [812, 262] on div "Record a video response" at bounding box center [815, 262] width 303 height 19
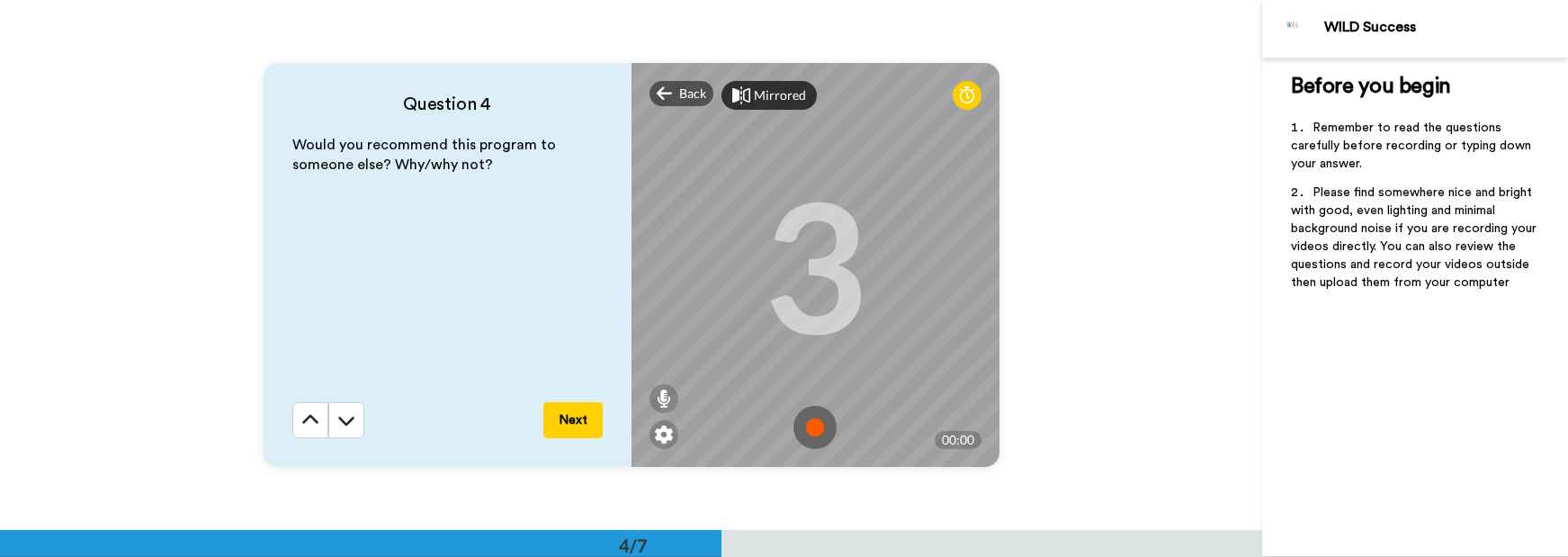
click at [758, 90] on div "Mirrored" at bounding box center [779, 95] width 52 height 18
click at [760, 89] on div "Mirror" at bounding box center [773, 95] width 39 height 18
click at [809, 426] on img at bounding box center [815, 428] width 43 height 43
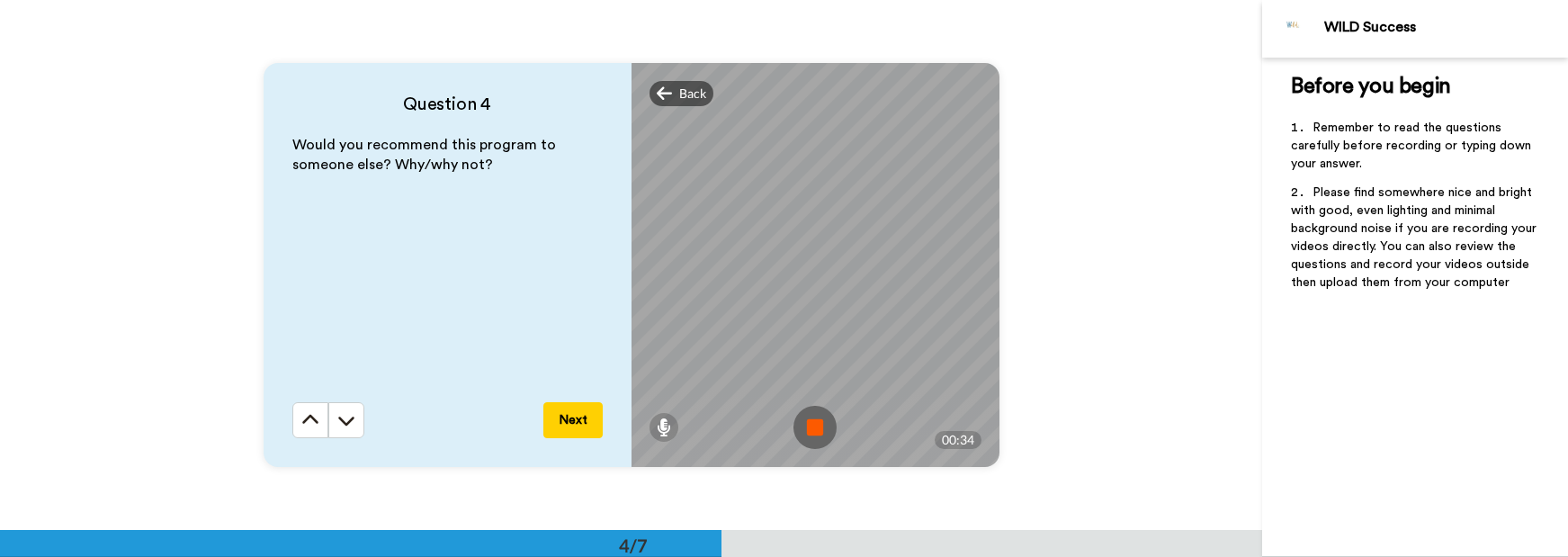
click at [810, 422] on img at bounding box center [815, 428] width 43 height 43
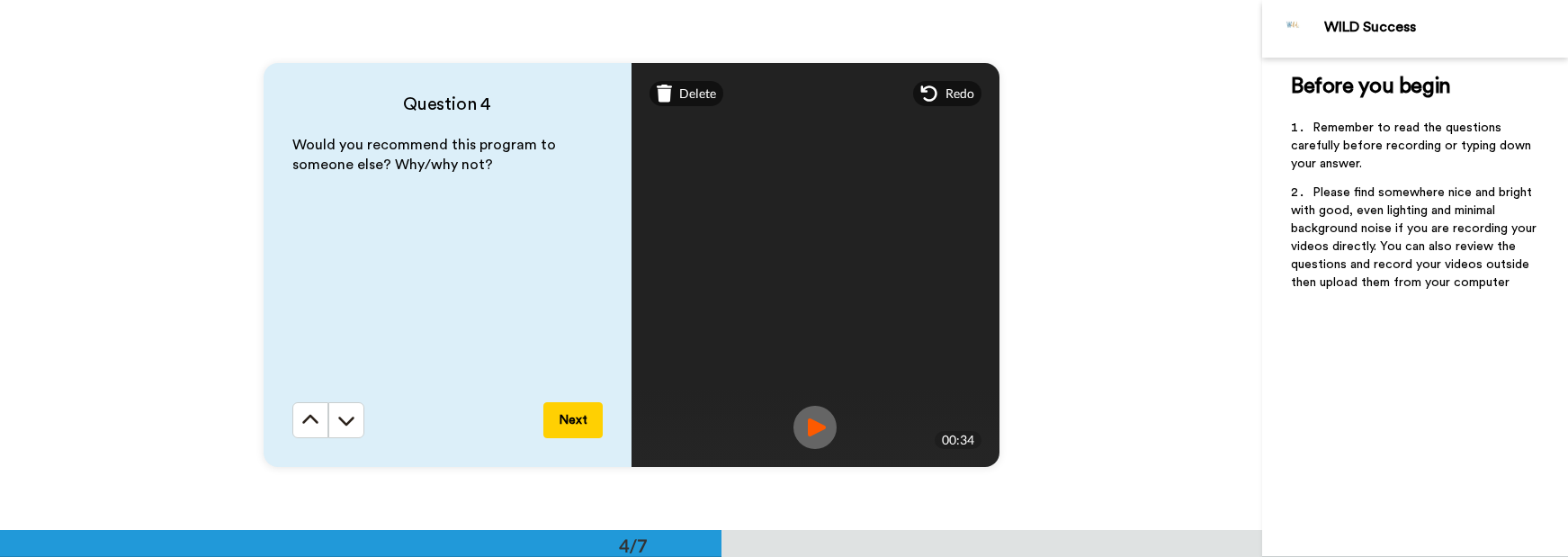
click at [806, 426] on img at bounding box center [815, 428] width 43 height 43
click at [563, 413] on button "Next" at bounding box center [572, 420] width 60 height 36
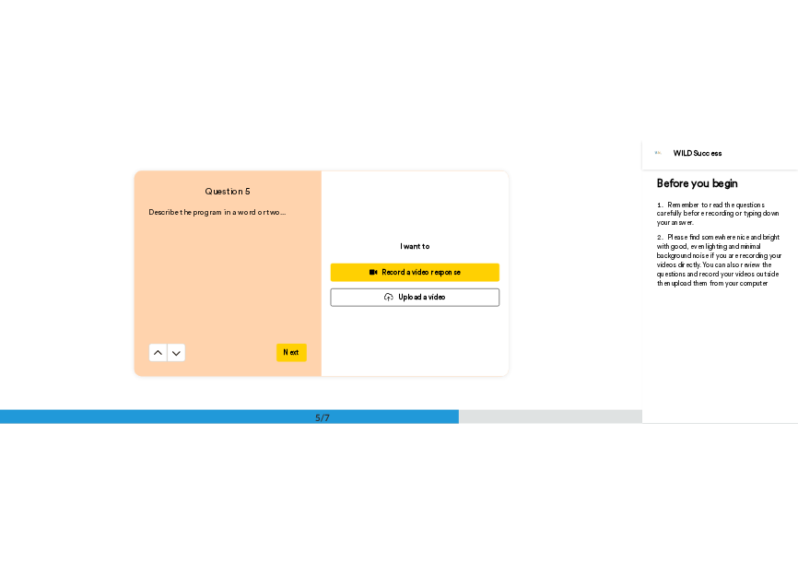
scroll to position [1872, 0]
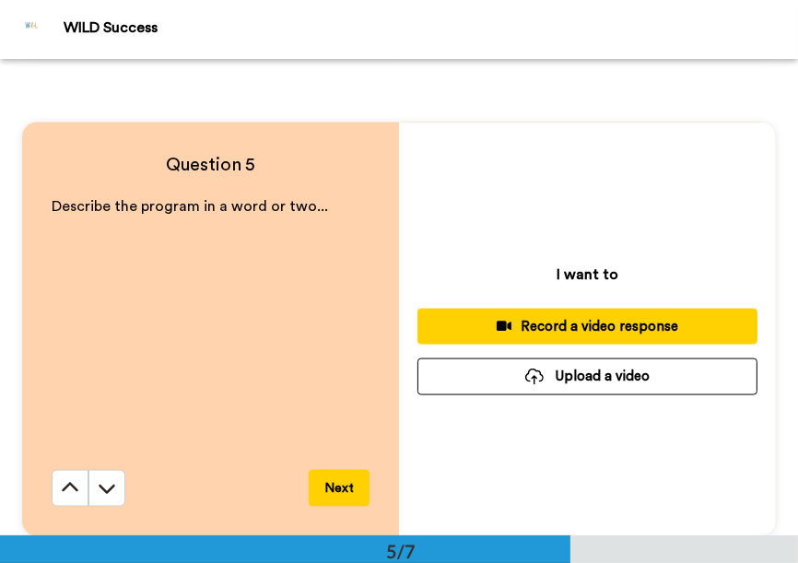
click at [584, 323] on div "Record a video response" at bounding box center [587, 326] width 310 height 19
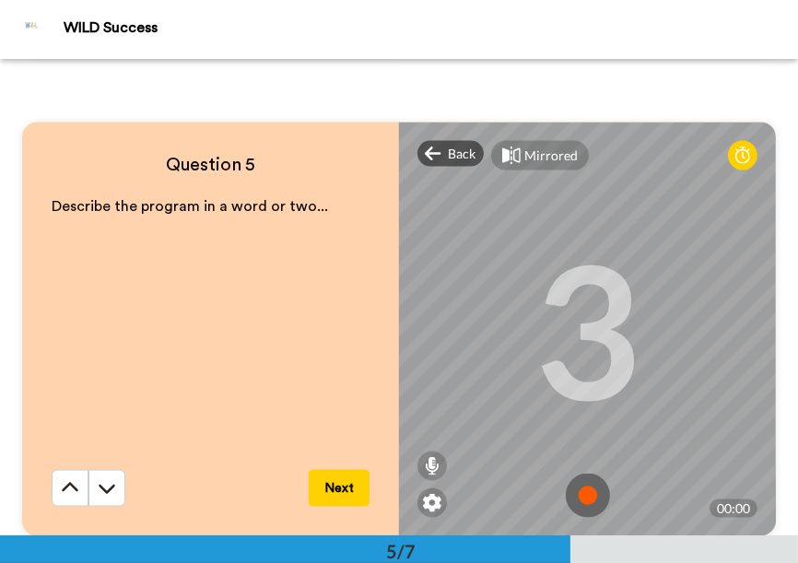
click at [591, 498] on img at bounding box center [588, 496] width 44 height 44
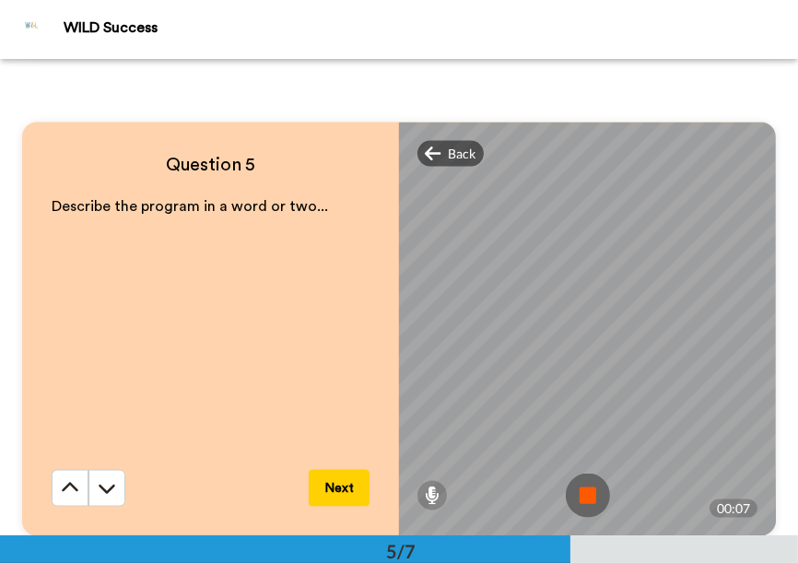
click at [580, 493] on img at bounding box center [588, 496] width 44 height 44
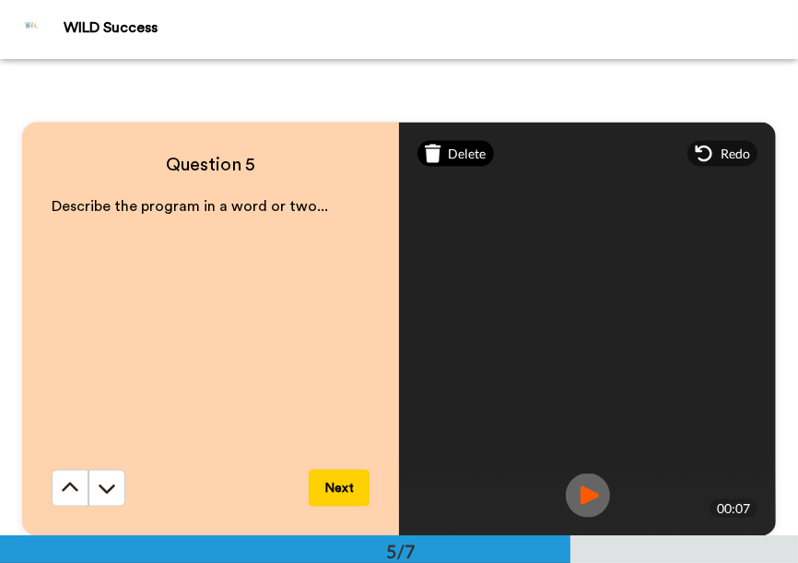
click at [459, 155] on span "Delete" at bounding box center [468, 154] width 38 height 18
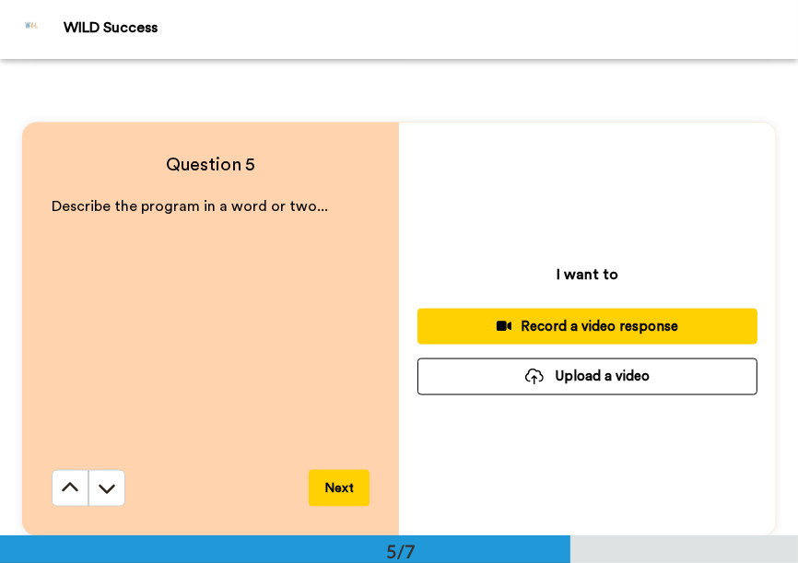
click at [568, 315] on button "Record a video response" at bounding box center [587, 327] width 340 height 36
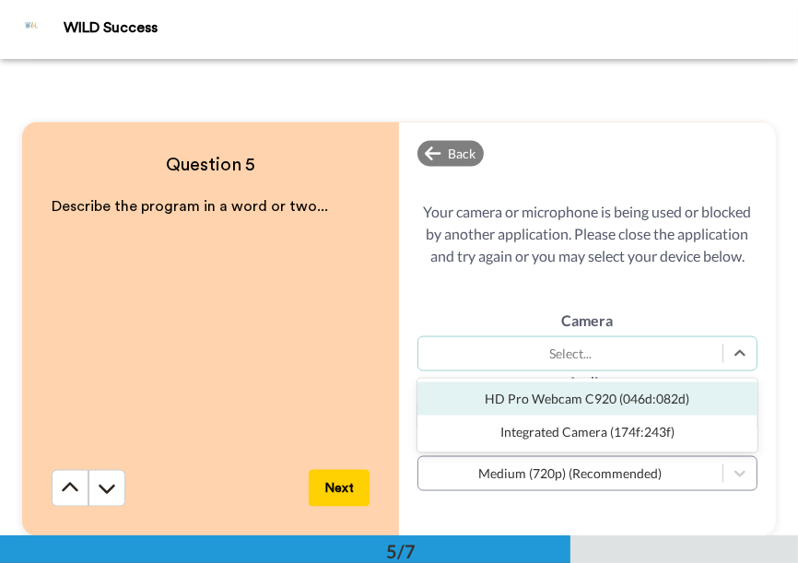
click at [646, 406] on div "HD Pro Webcam C920 (046d:082d)" at bounding box center [587, 398] width 340 height 33
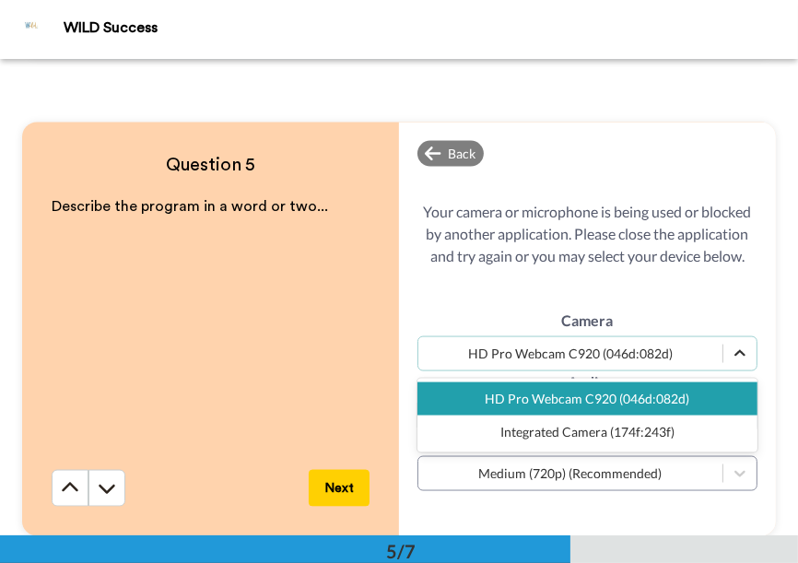
click at [734, 355] on icon at bounding box center [740, 354] width 18 height 18
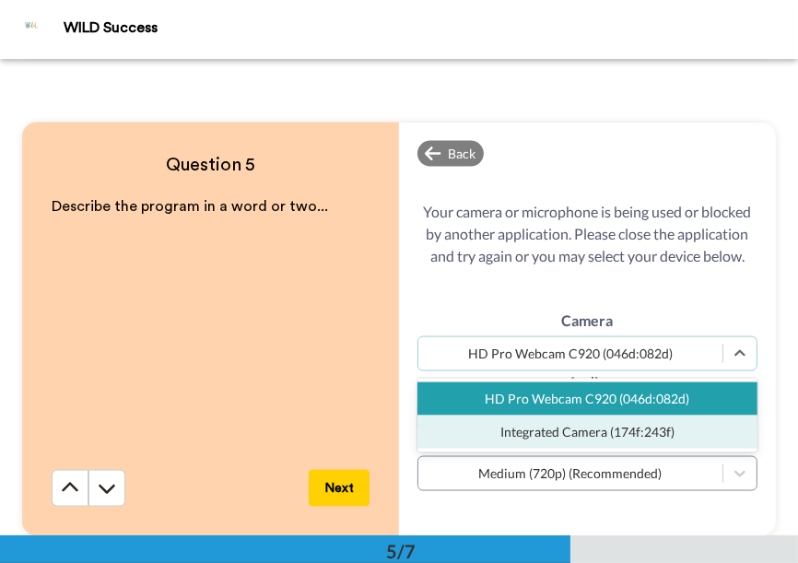
click at [674, 431] on div "Integrated Camera (174f:243f)" at bounding box center [587, 432] width 340 height 33
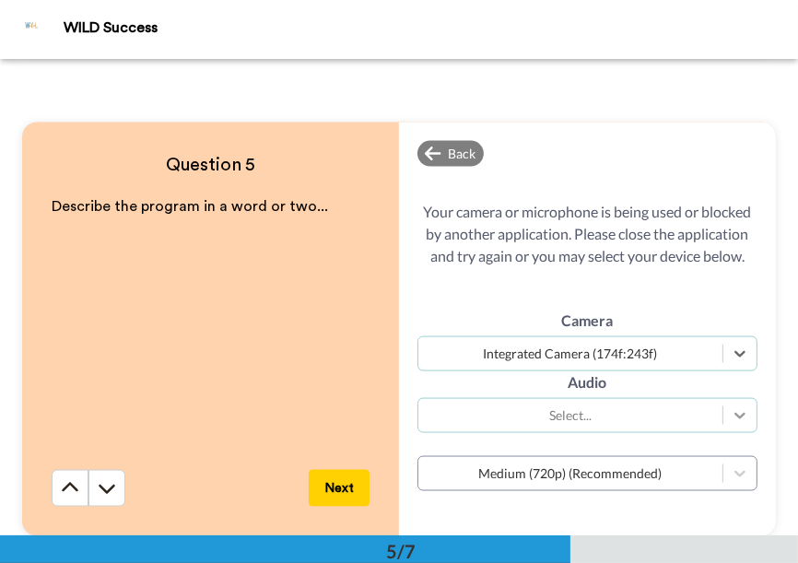
click at [731, 416] on icon at bounding box center [740, 415] width 18 height 18
click at [267, 340] on div "Describe the program in a word or two..." at bounding box center [211, 333] width 318 height 274
click at [61, 487] on icon at bounding box center [70, 488] width 18 height 18
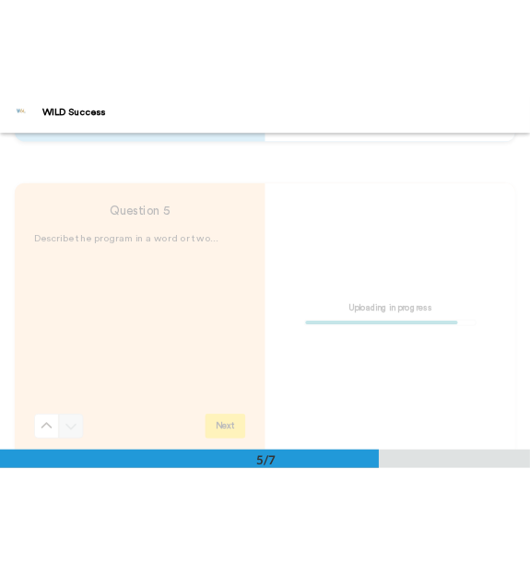
scroll to position [1890, 0]
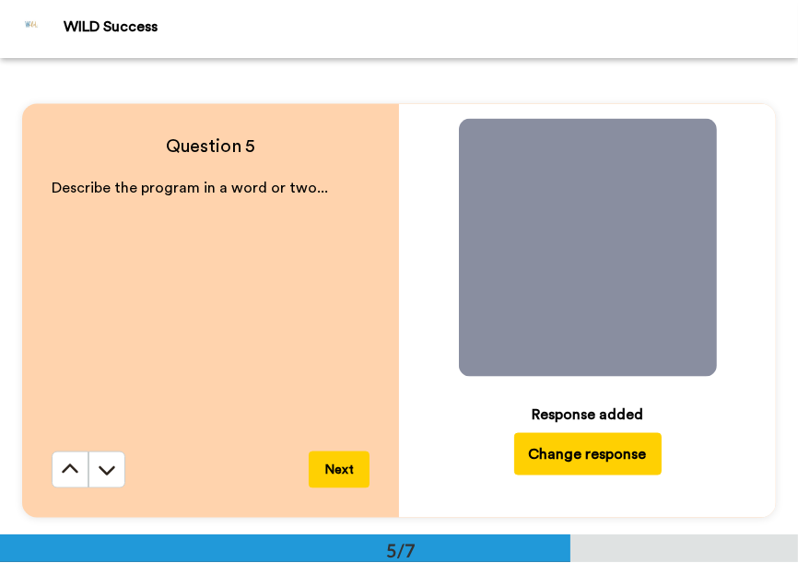
click at [586, 455] on button "Change response" at bounding box center [587, 454] width 147 height 42
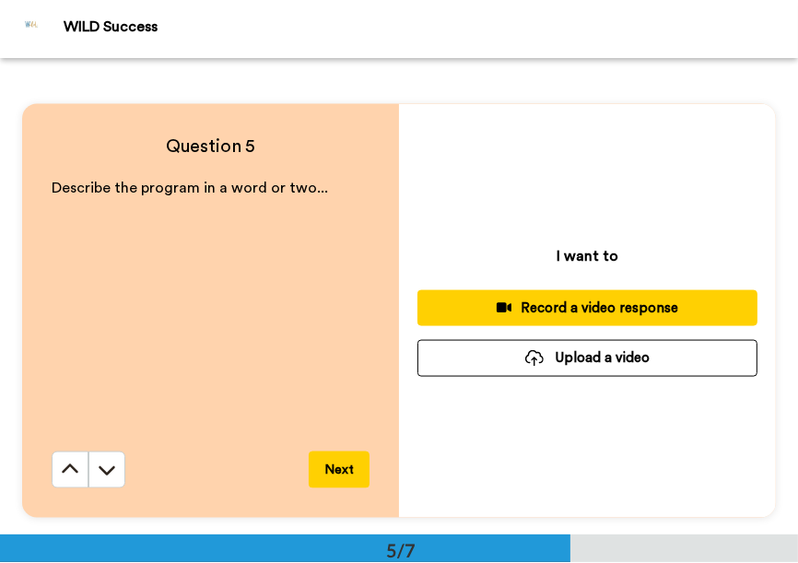
click at [614, 305] on div "Record a video response" at bounding box center [587, 308] width 310 height 19
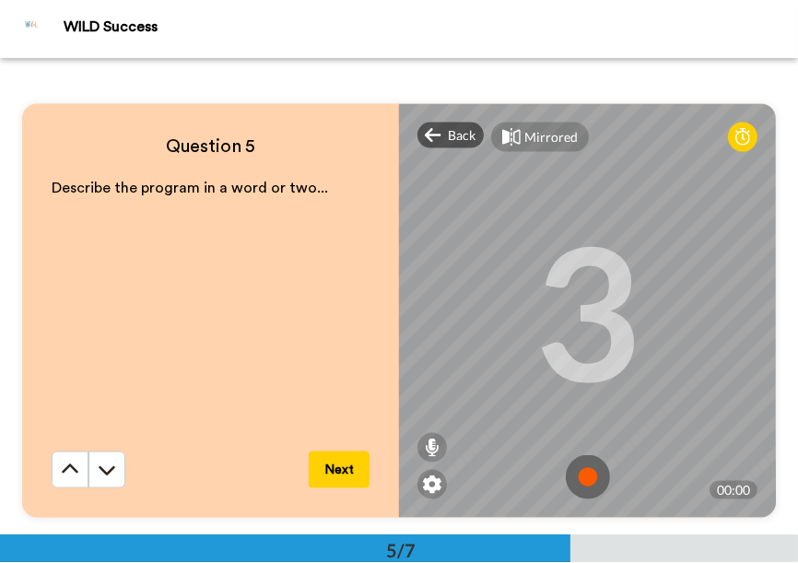
click at [580, 473] on img at bounding box center [588, 477] width 44 height 44
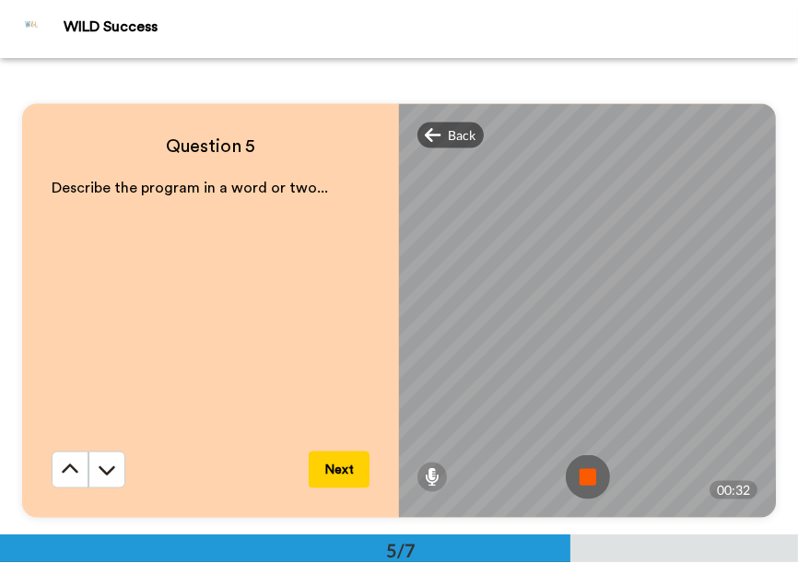
click at [586, 472] on img at bounding box center [588, 477] width 44 height 44
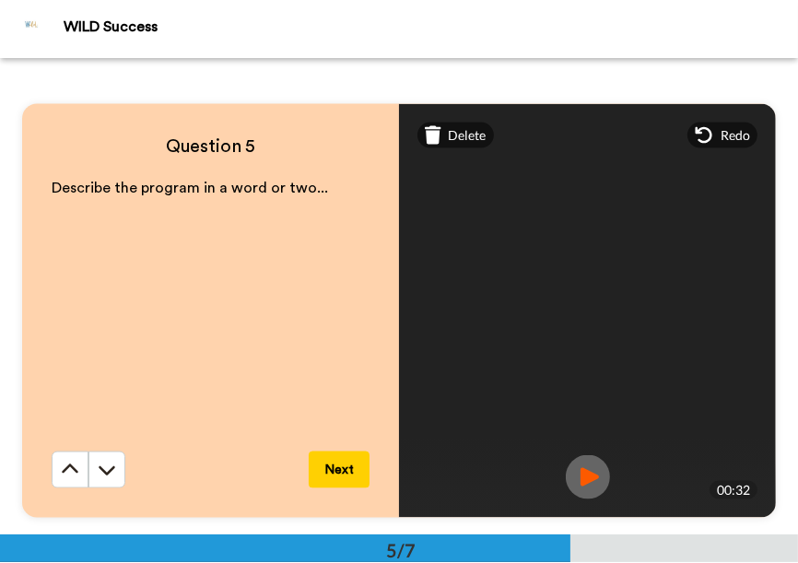
click at [587, 473] on img at bounding box center [588, 477] width 44 height 44
click at [461, 136] on span "Delete" at bounding box center [468, 135] width 38 height 18
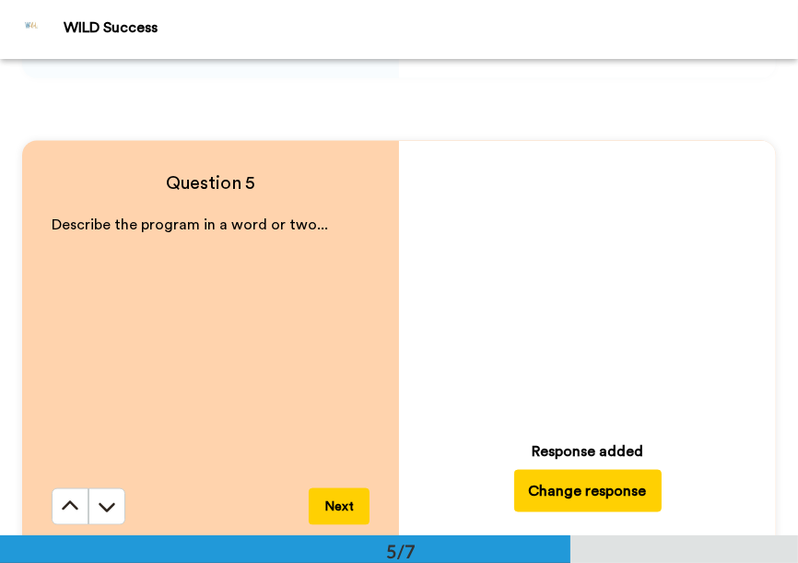
scroll to position [1851, 0]
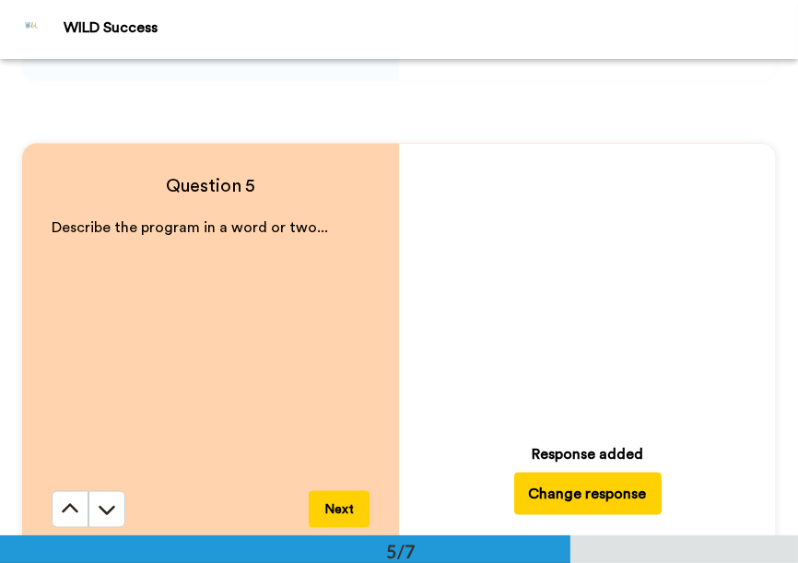
click at [579, 497] on button "Change response" at bounding box center [587, 494] width 147 height 42
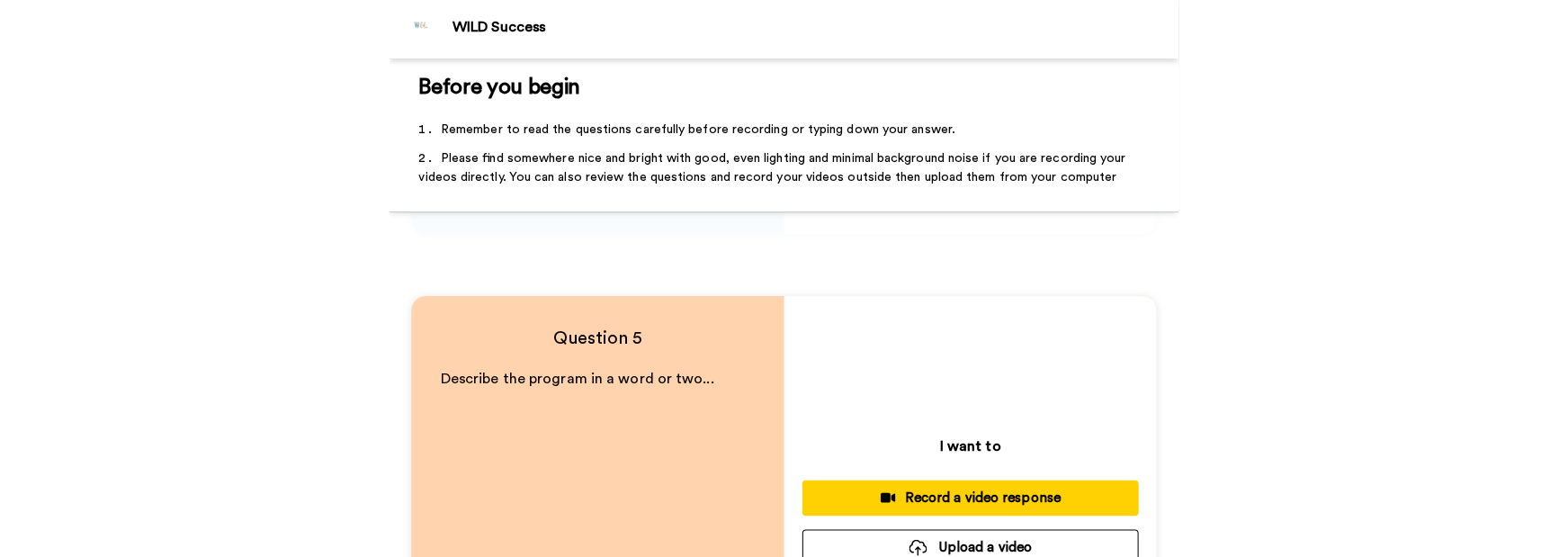
scroll to position [2035, 0]
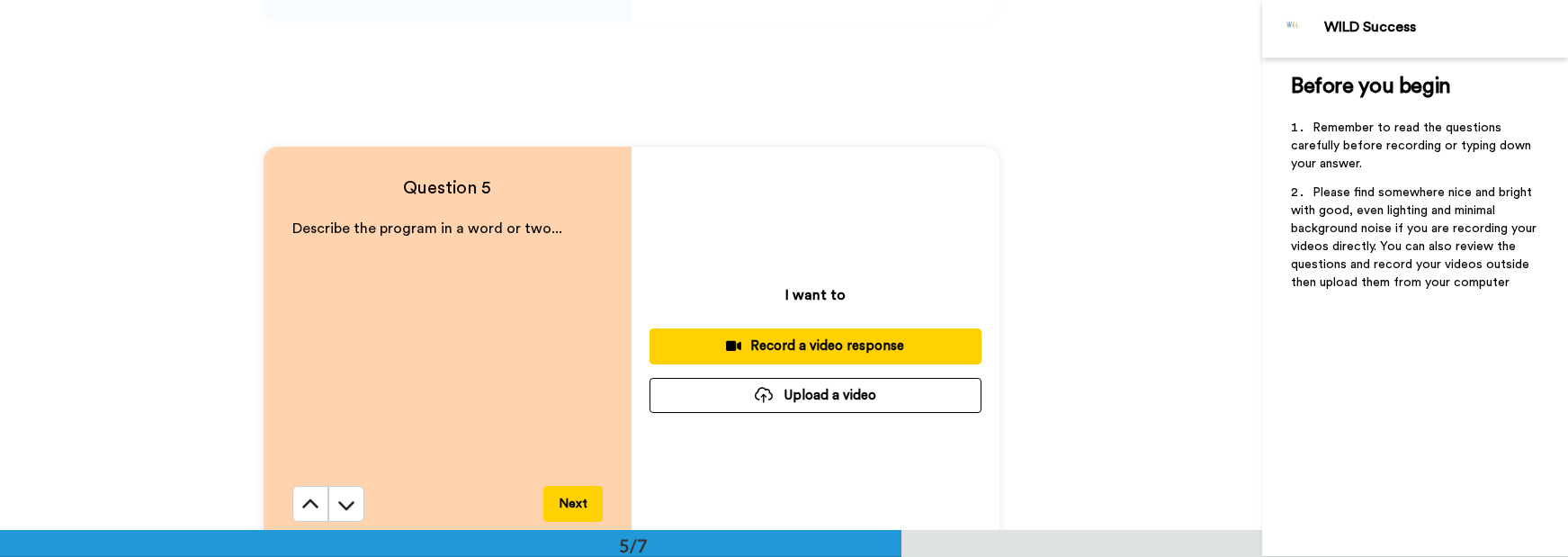
click at [821, 348] on div "Record a video response" at bounding box center [815, 346] width 303 height 19
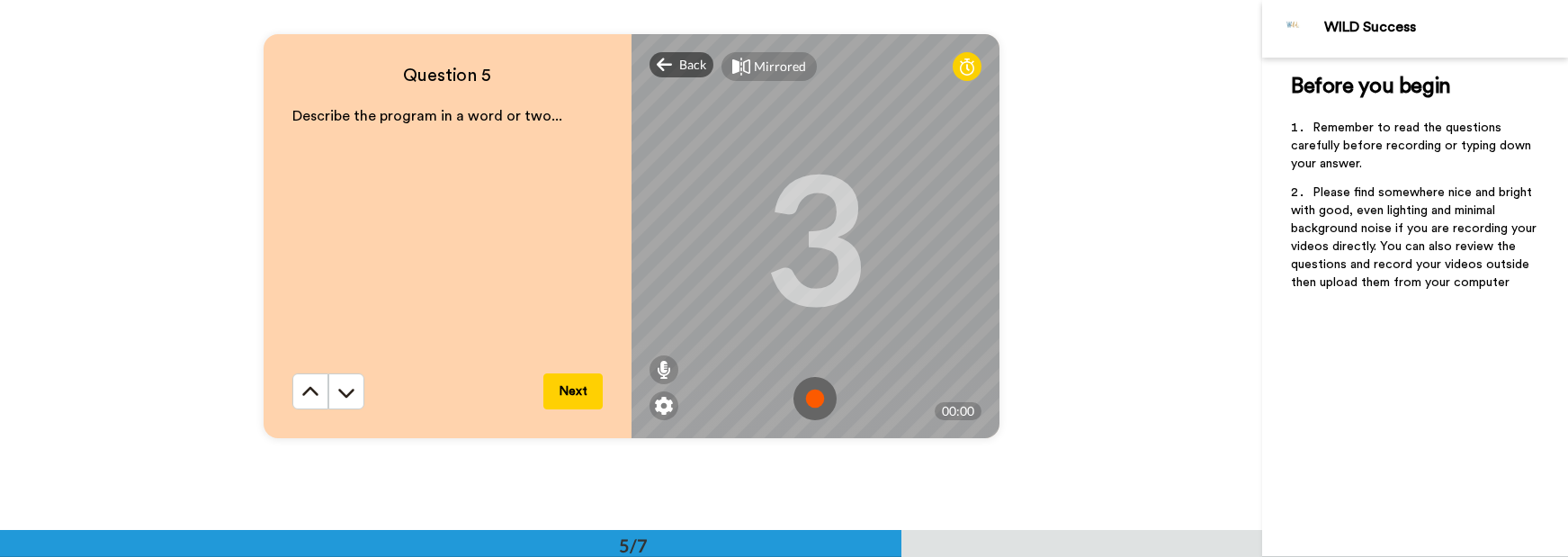
scroll to position [2125, 0]
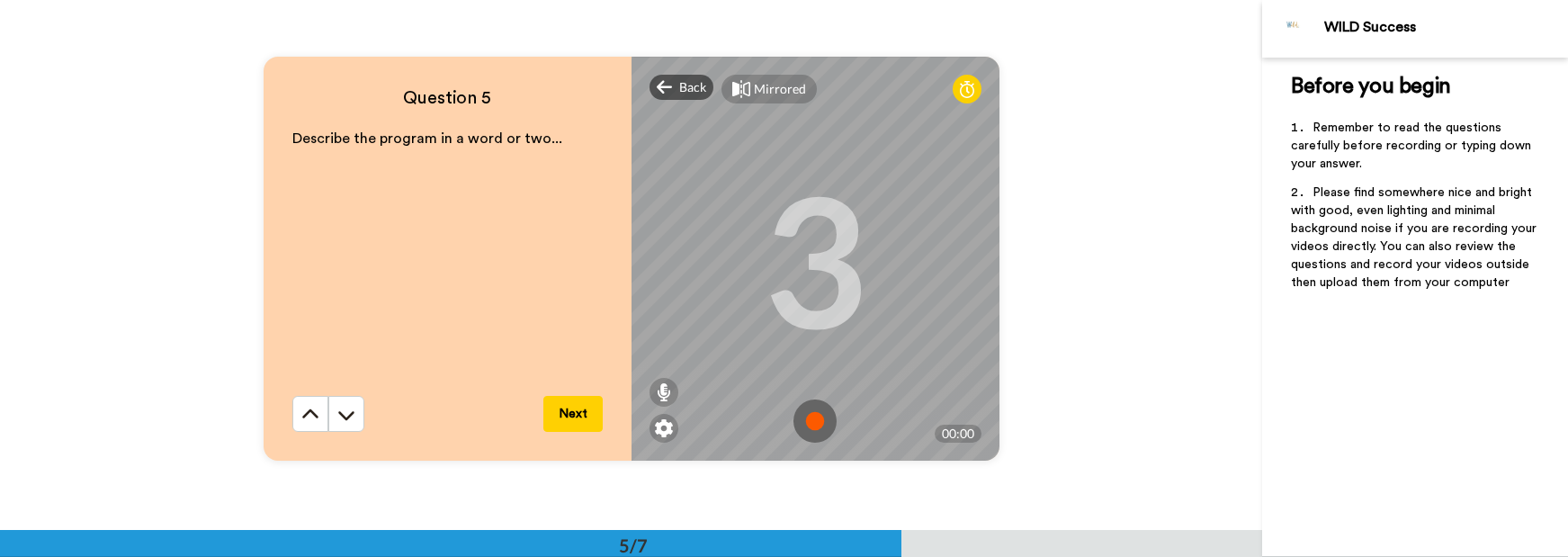
click at [808, 423] on img at bounding box center [815, 421] width 43 height 43
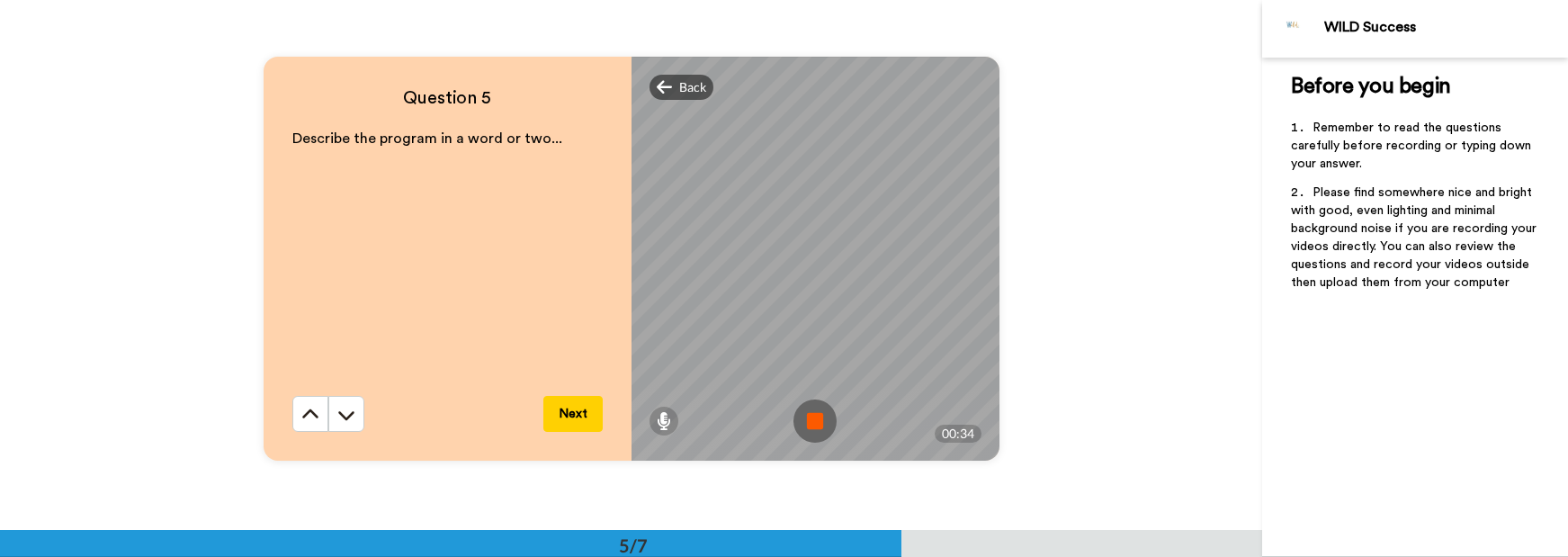
click at [803, 493] on div "Question 5 Describe the program in a word or two... Next Back Mirrored Redo 3 0…" at bounding box center [631, 259] width 1262 height 531
click at [807, 416] on img at bounding box center [815, 421] width 43 height 43
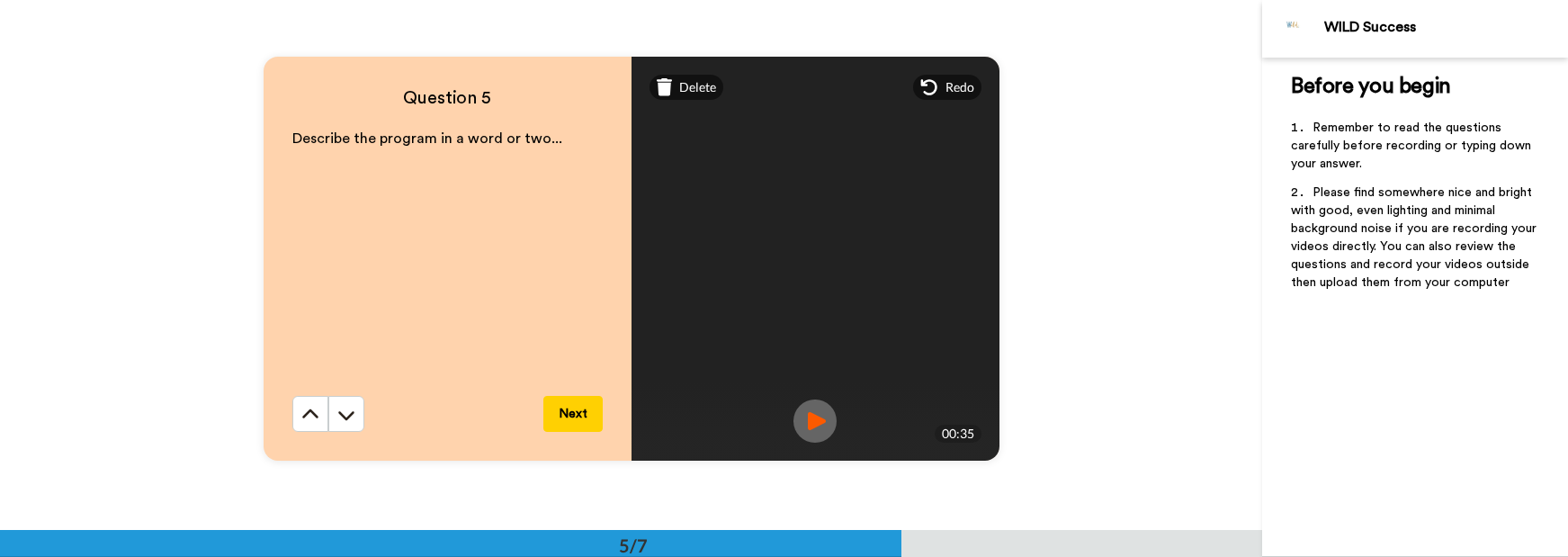
click at [810, 414] on img at bounding box center [815, 421] width 43 height 43
click at [692, 83] on span "Delete" at bounding box center [698, 87] width 37 height 18
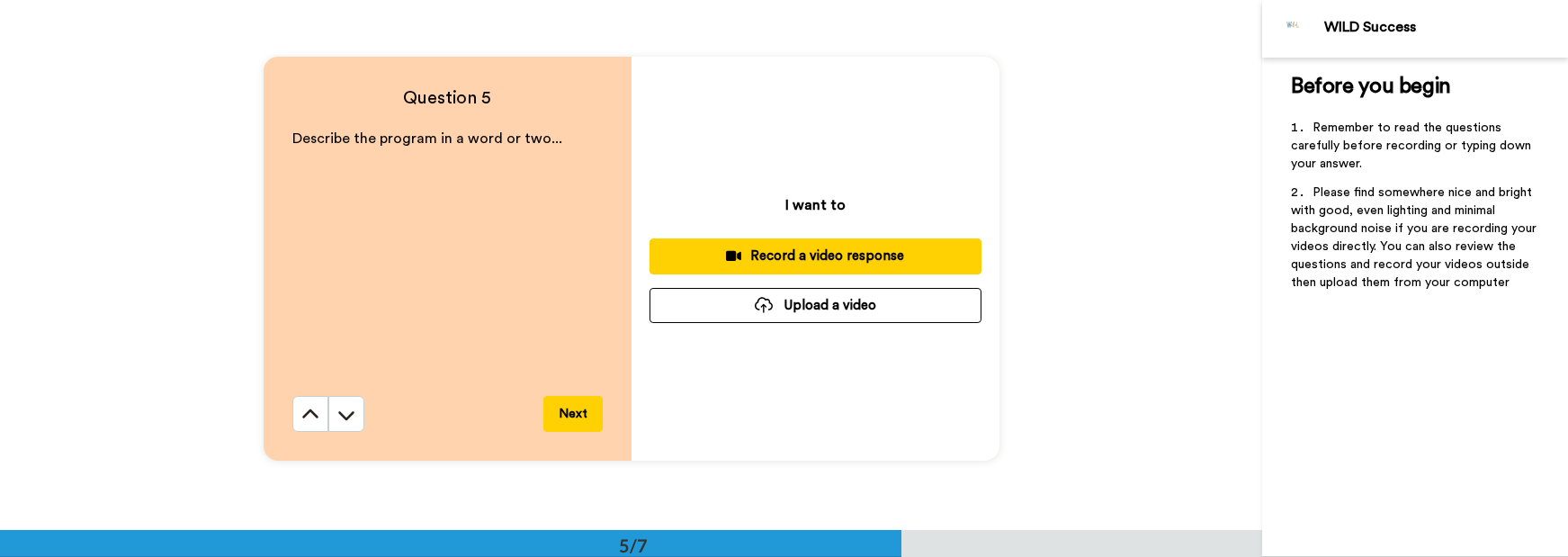
click at [738, 502] on div "Question 5 Describe the program in a word or two... Next I want to Record a vid…" at bounding box center [631, 259] width 1262 height 531
click at [815, 254] on div "Record a video response" at bounding box center [815, 255] width 303 height 19
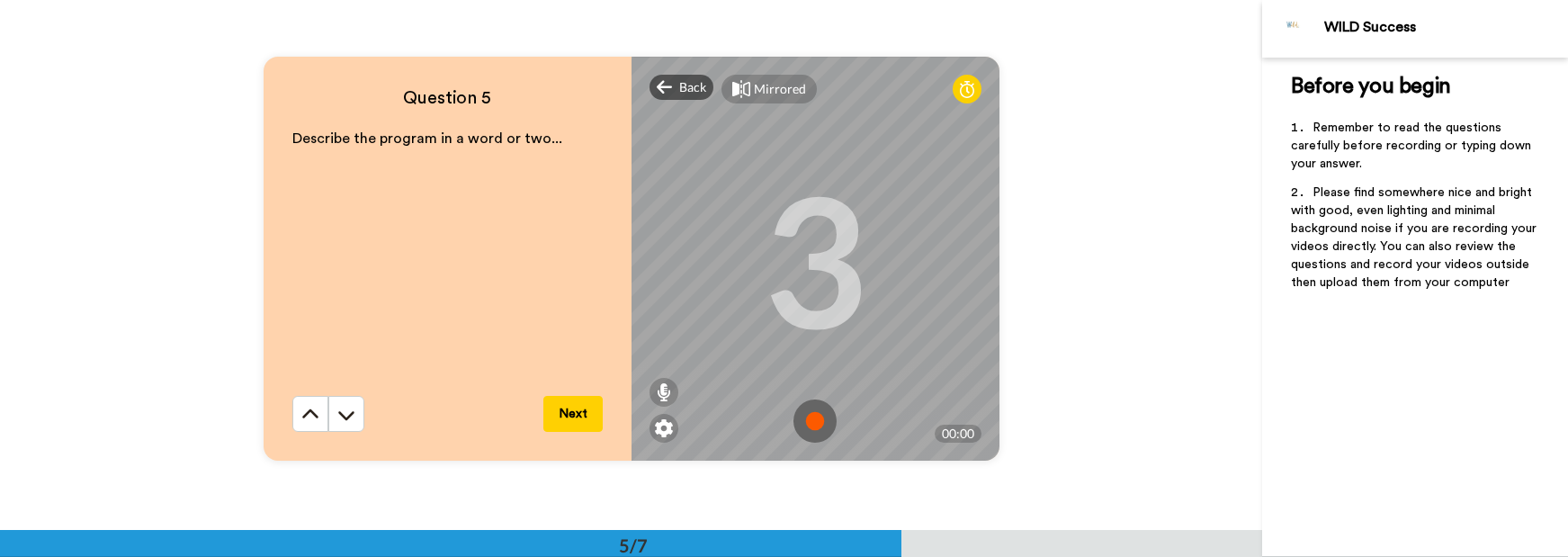
click at [811, 425] on img at bounding box center [815, 421] width 43 height 43
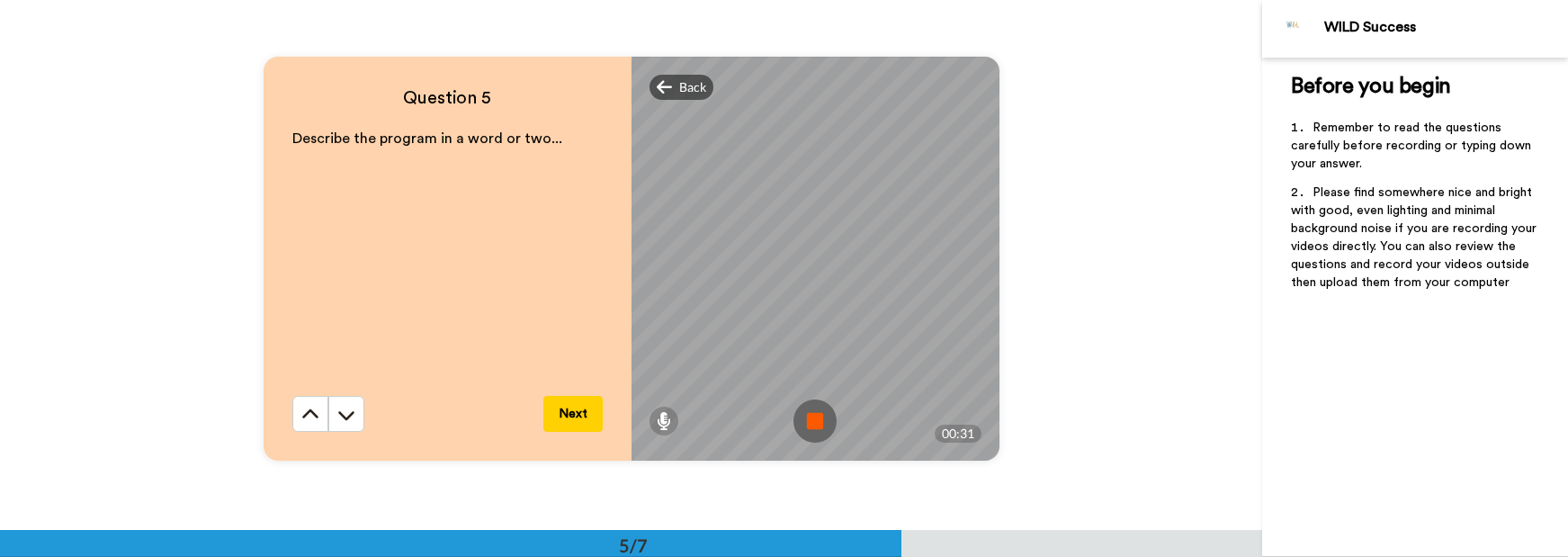
click at [806, 435] on img at bounding box center [815, 421] width 43 height 43
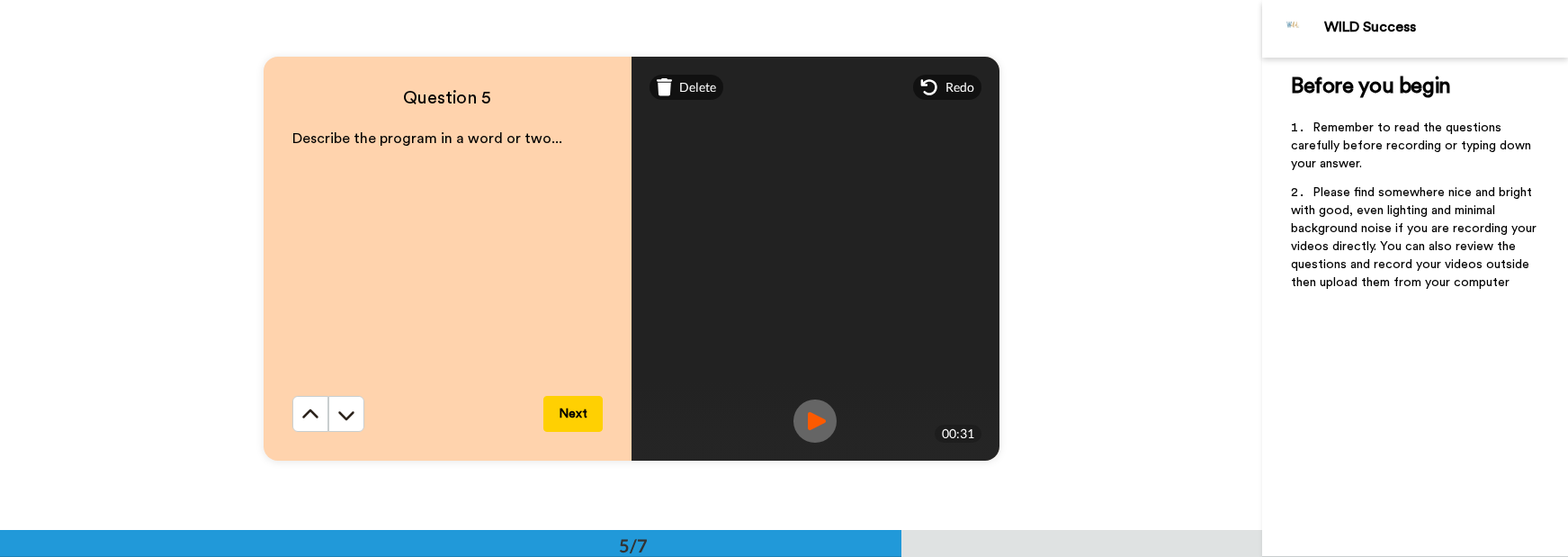
click at [806, 407] on img at bounding box center [815, 421] width 43 height 43
click at [565, 418] on button "Next" at bounding box center [572, 413] width 60 height 36
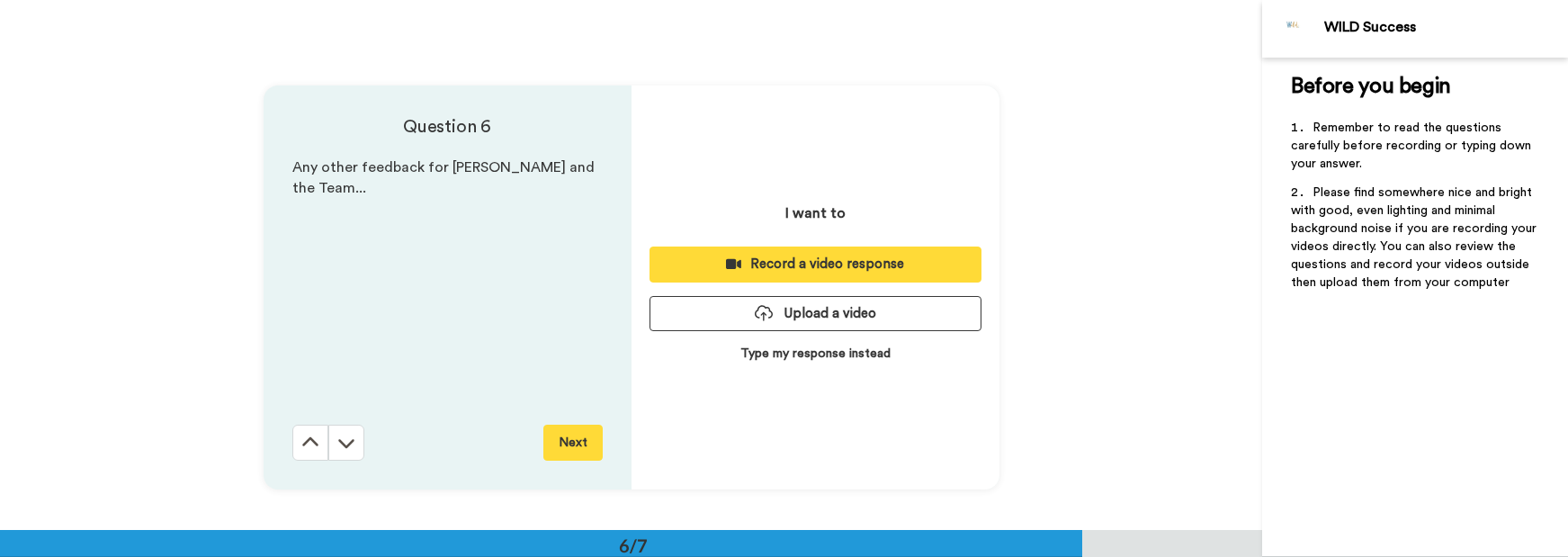
scroll to position [2651, 0]
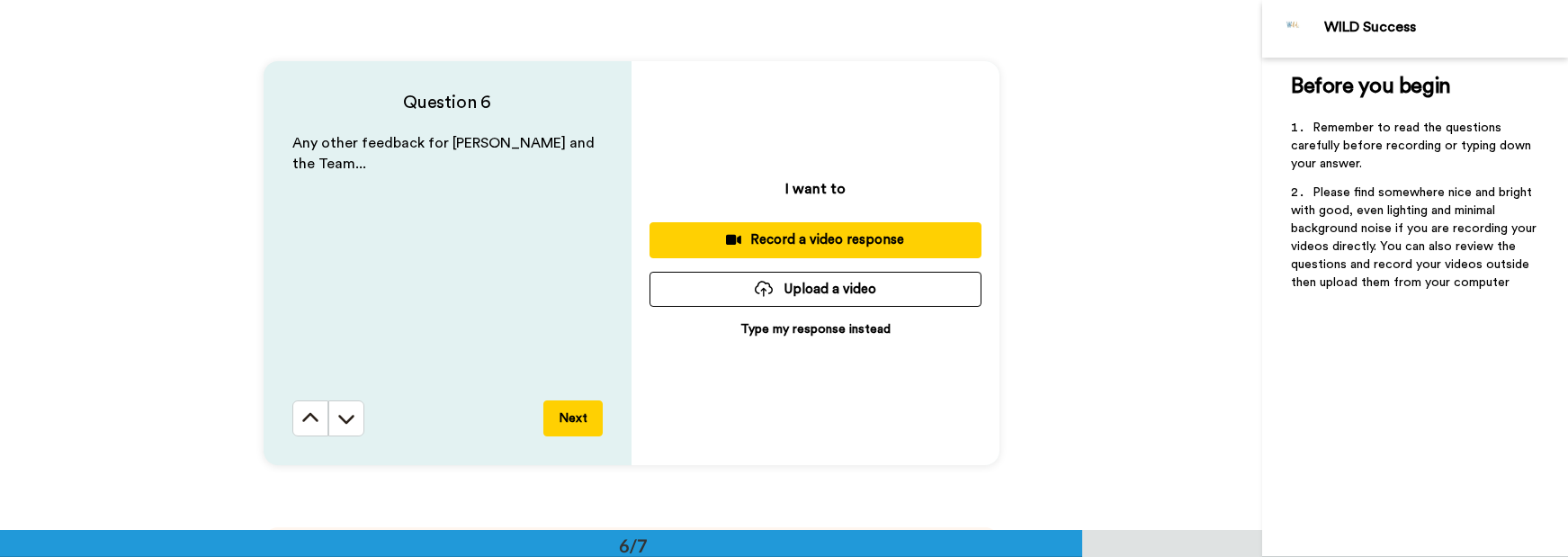
click at [809, 239] on div "Record a video response" at bounding box center [815, 239] width 303 height 19
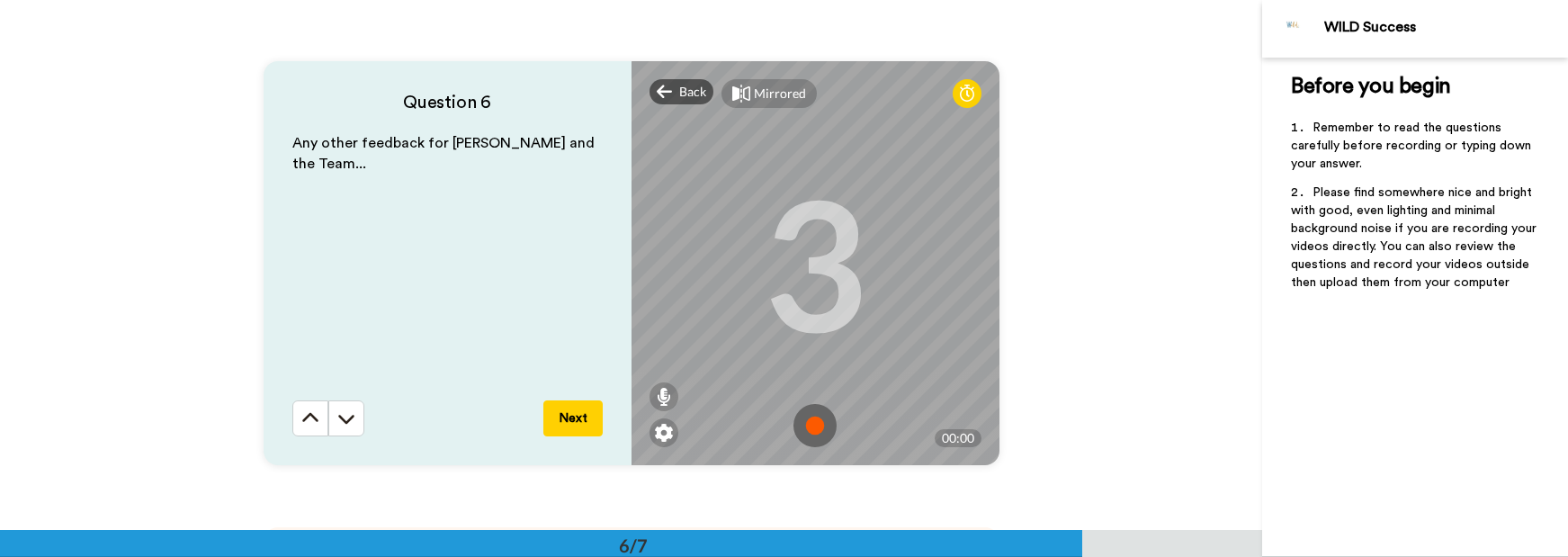
click at [810, 423] on img at bounding box center [815, 426] width 43 height 43
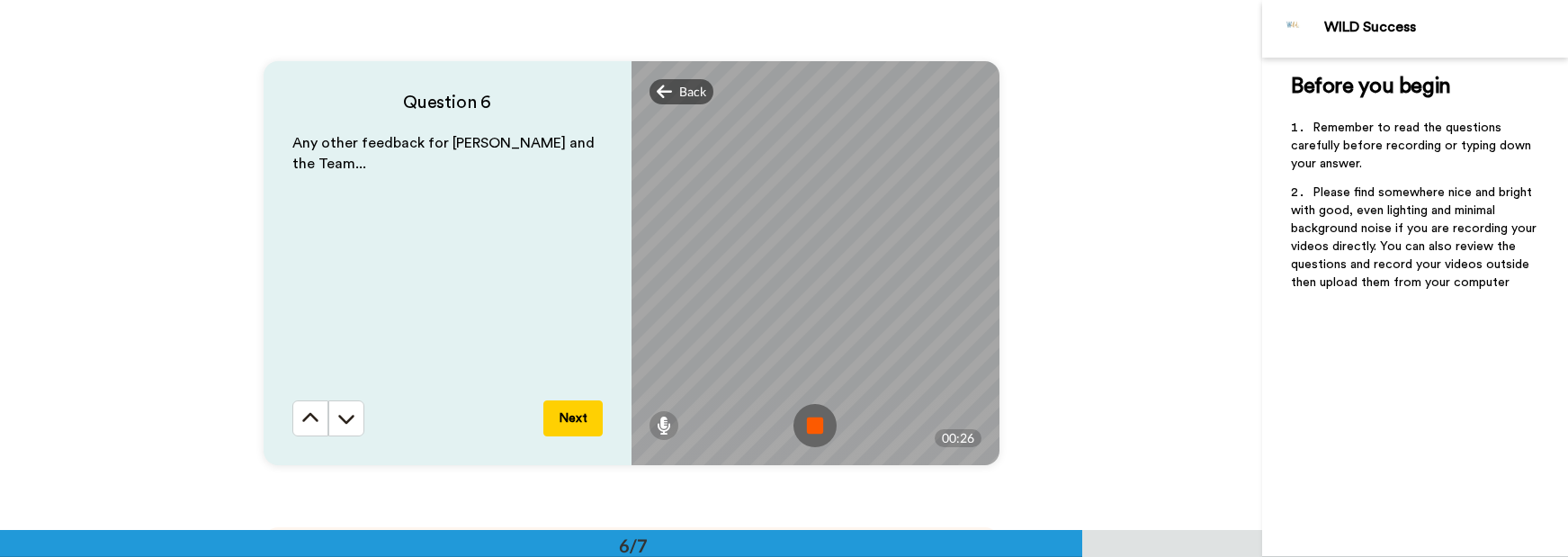
click at [810, 423] on img at bounding box center [815, 426] width 43 height 43
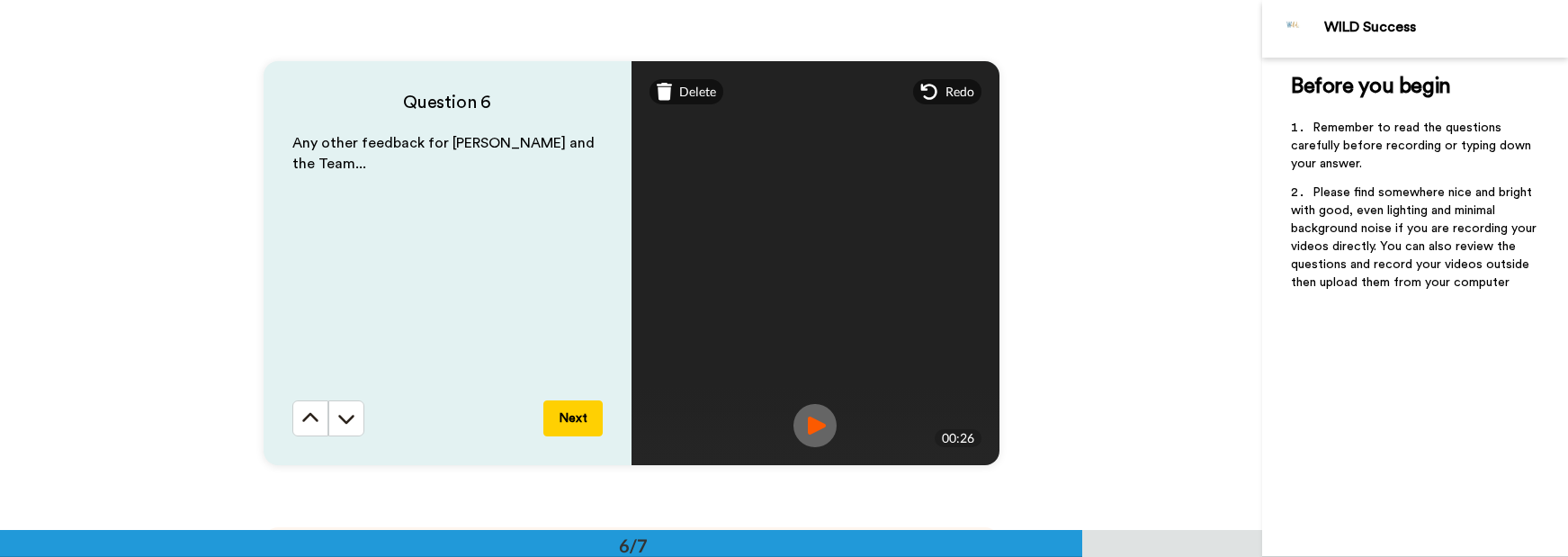
click at [806, 420] on img at bounding box center [815, 426] width 43 height 43
click at [564, 424] on button "Next" at bounding box center [572, 418] width 60 height 36
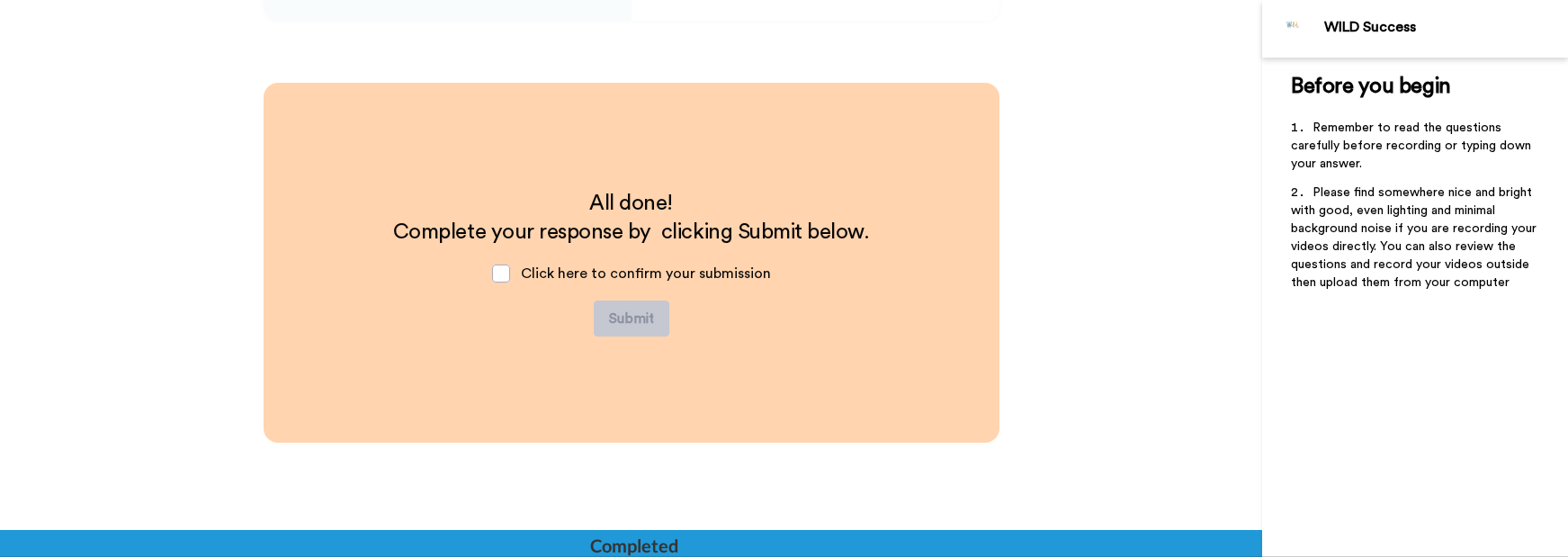
scroll to position [3097, 0]
click at [495, 273] on span at bounding box center [501, 273] width 18 height 18
click at [621, 318] on button "Submit" at bounding box center [631, 318] width 75 height 36
